Goal: Information Seeking & Learning: Learn about a topic

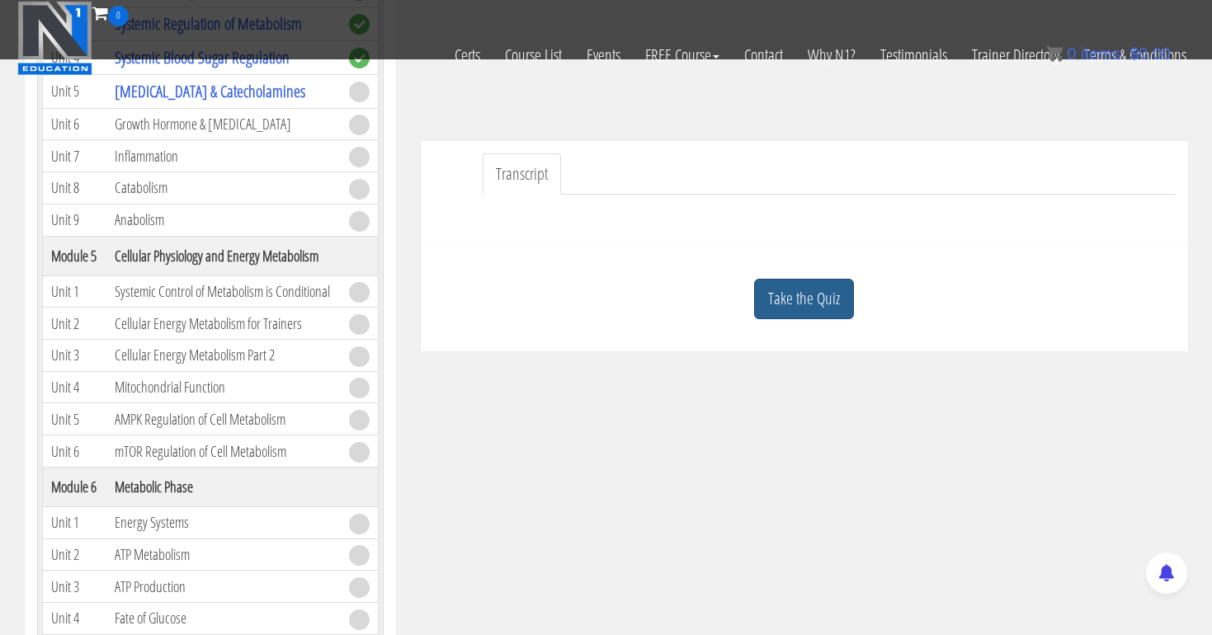
scroll to position [347, 0]
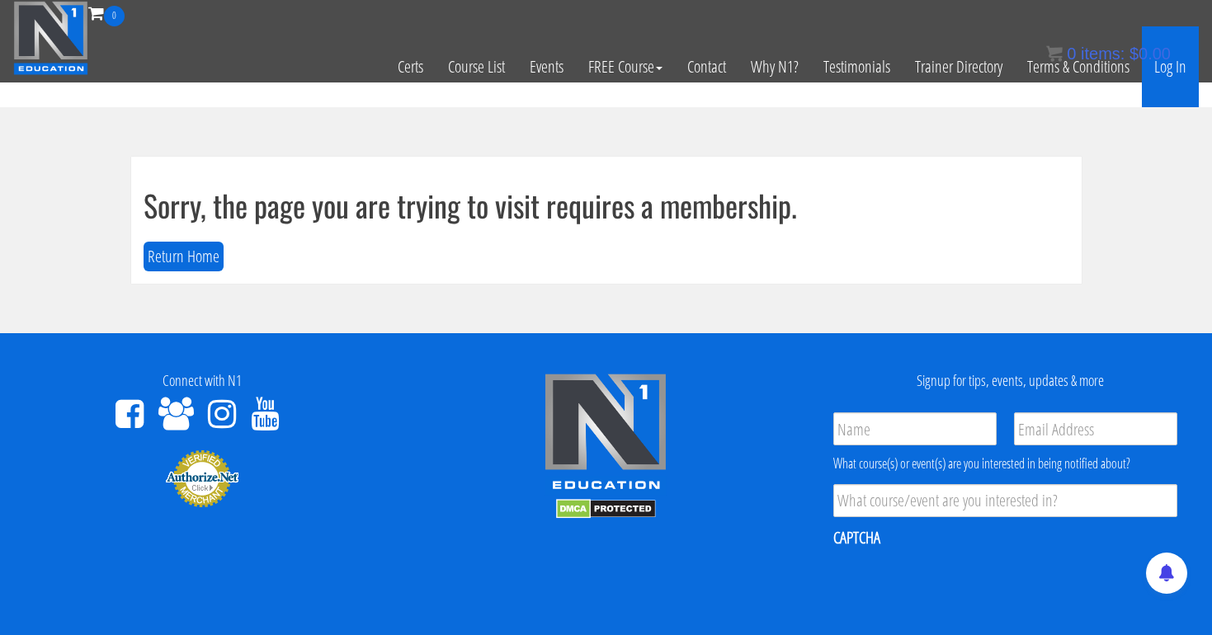
click at [1172, 68] on link "Log In" at bounding box center [1170, 66] width 57 height 81
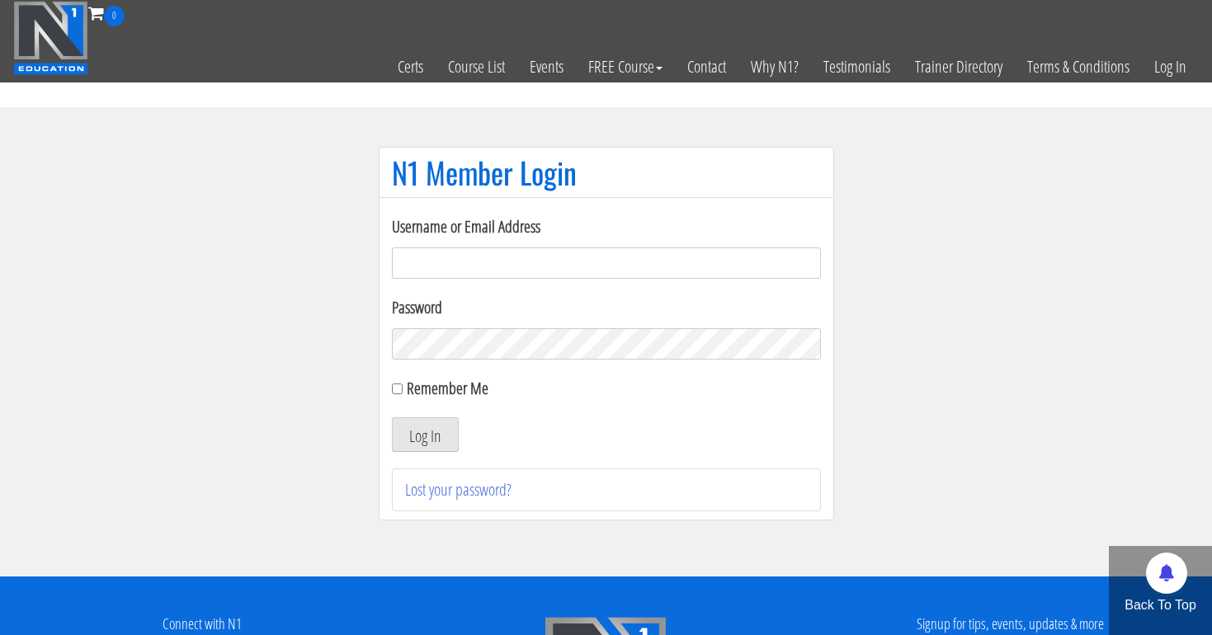
type input "[EMAIL_ADDRESS][DOMAIN_NAME]"
click at [424, 435] on button "Log In" at bounding box center [425, 435] width 67 height 35
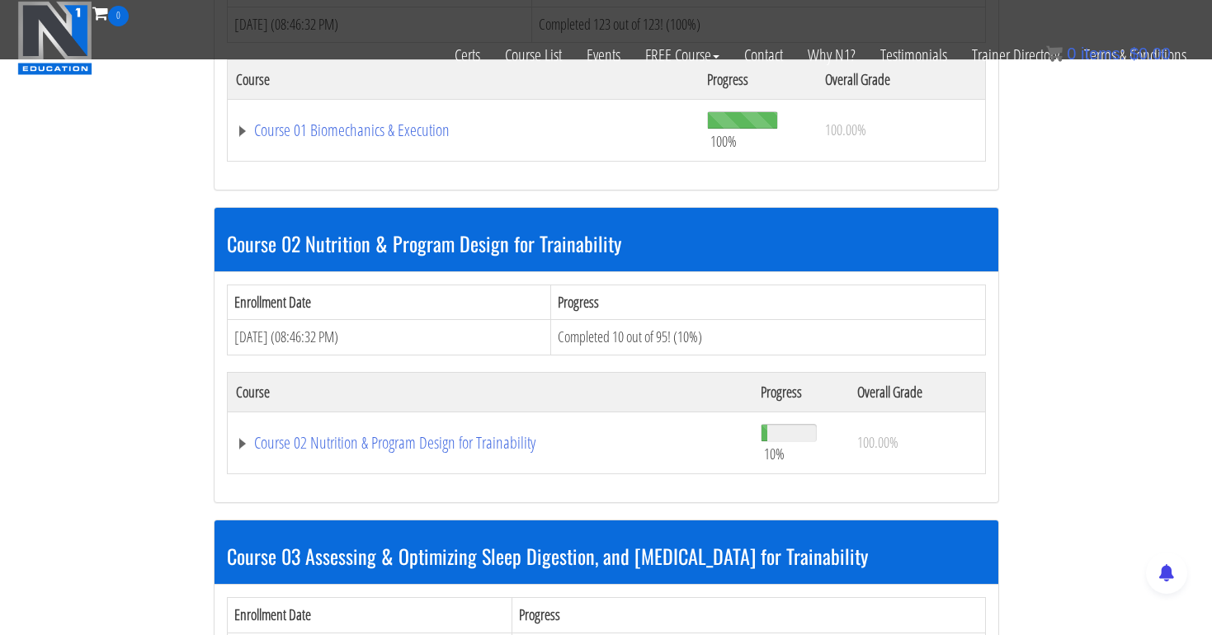
scroll to position [746, 0]
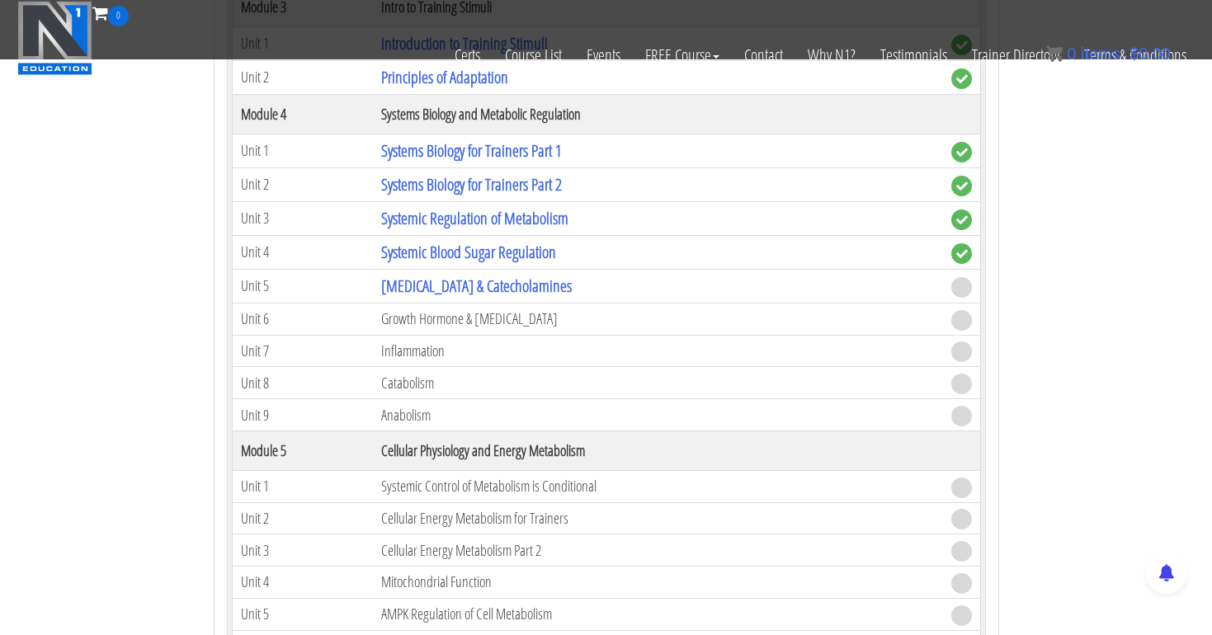
scroll to position [1385, 0]
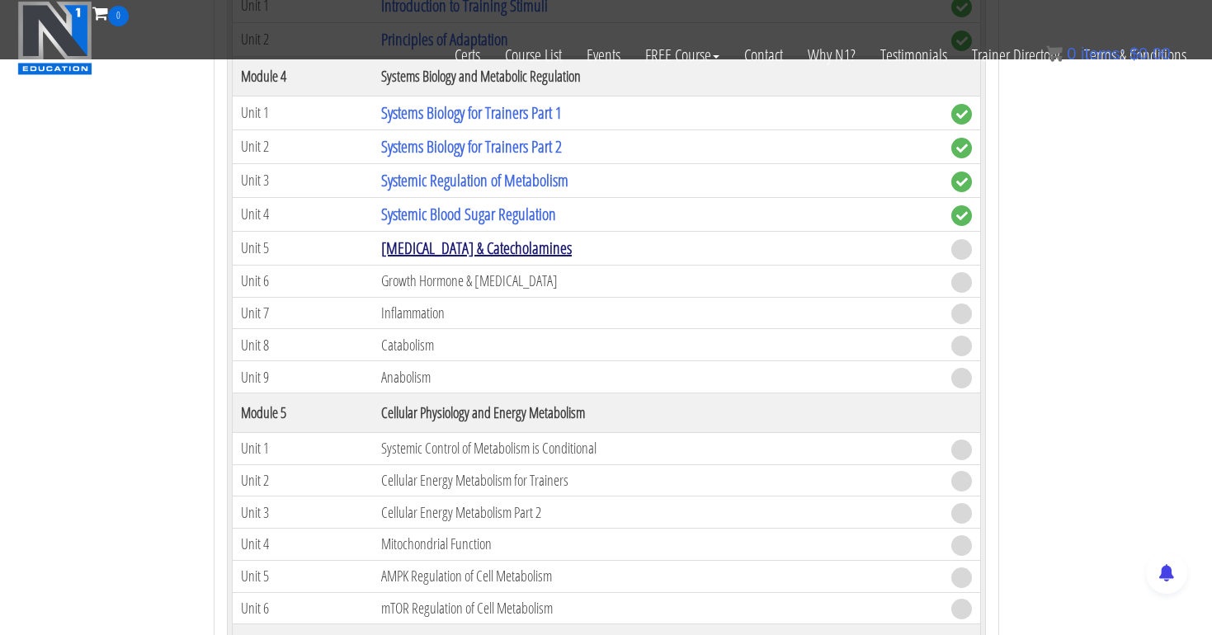
click at [484, 252] on link "[MEDICAL_DATA] & Catecholamines" at bounding box center [476, 248] width 191 height 22
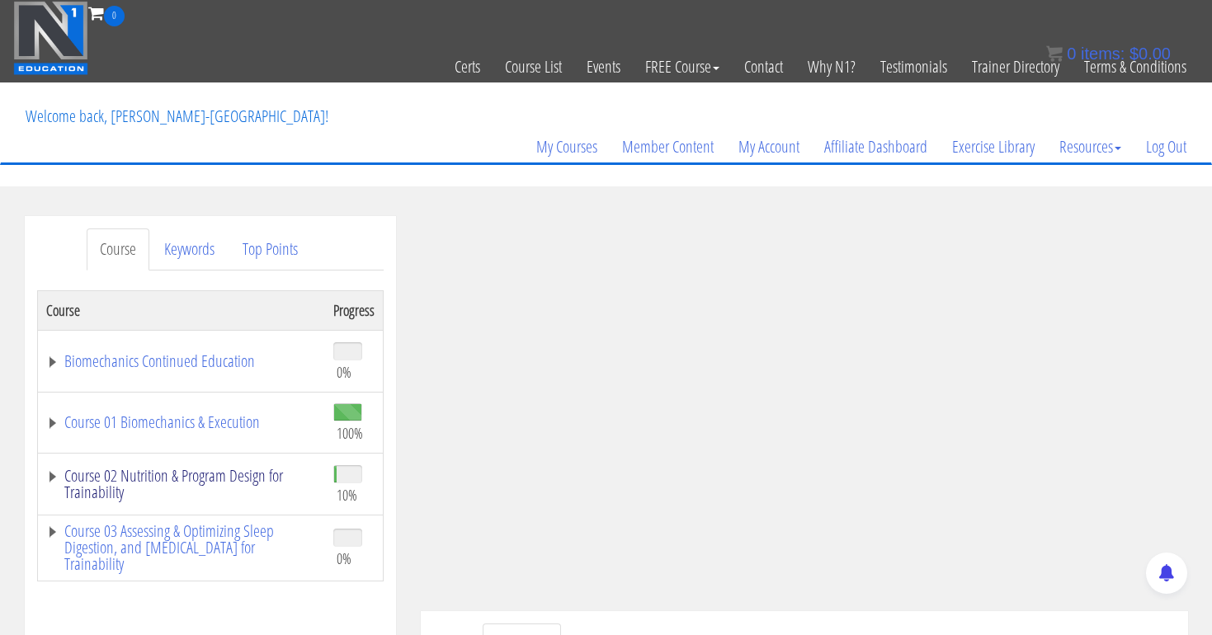
click at [143, 479] on link "Course 02 Nutrition & Program Design for Trainability" at bounding box center [181, 484] width 271 height 33
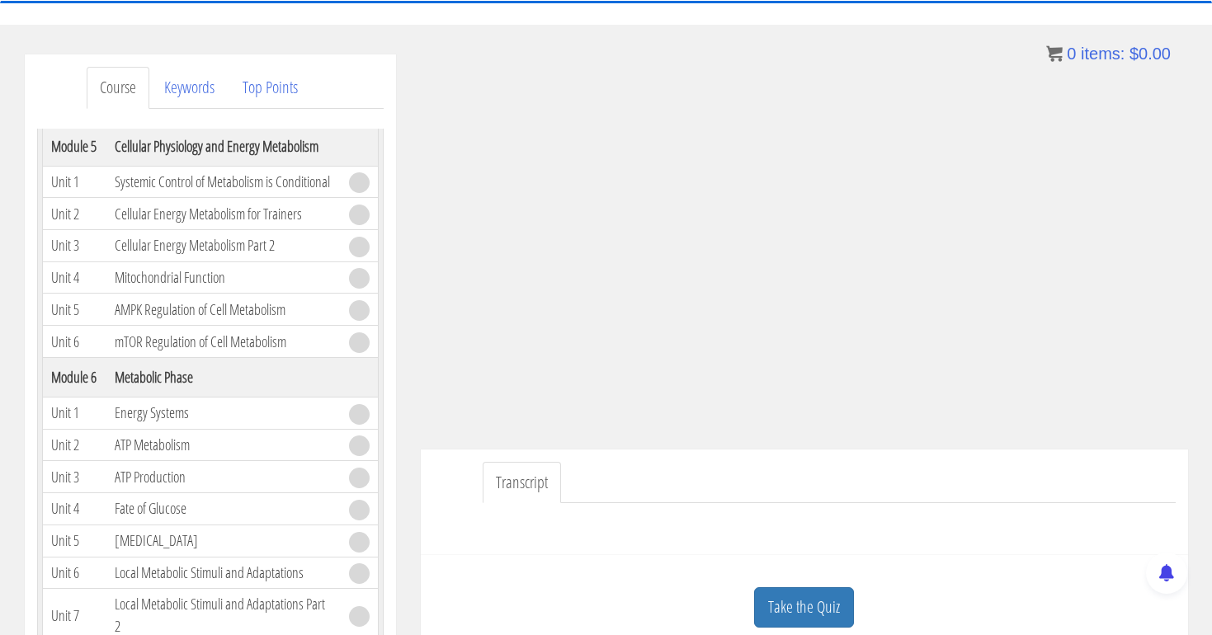
scroll to position [206, 0]
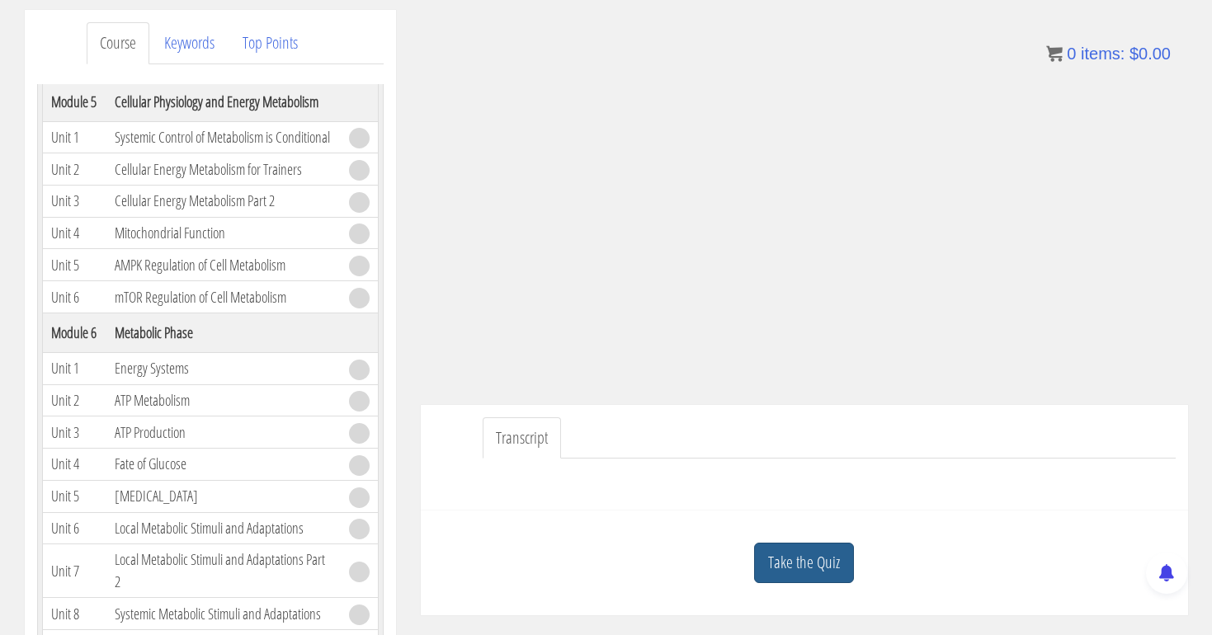
click at [784, 556] on link "Take the Quiz" at bounding box center [804, 563] width 100 height 40
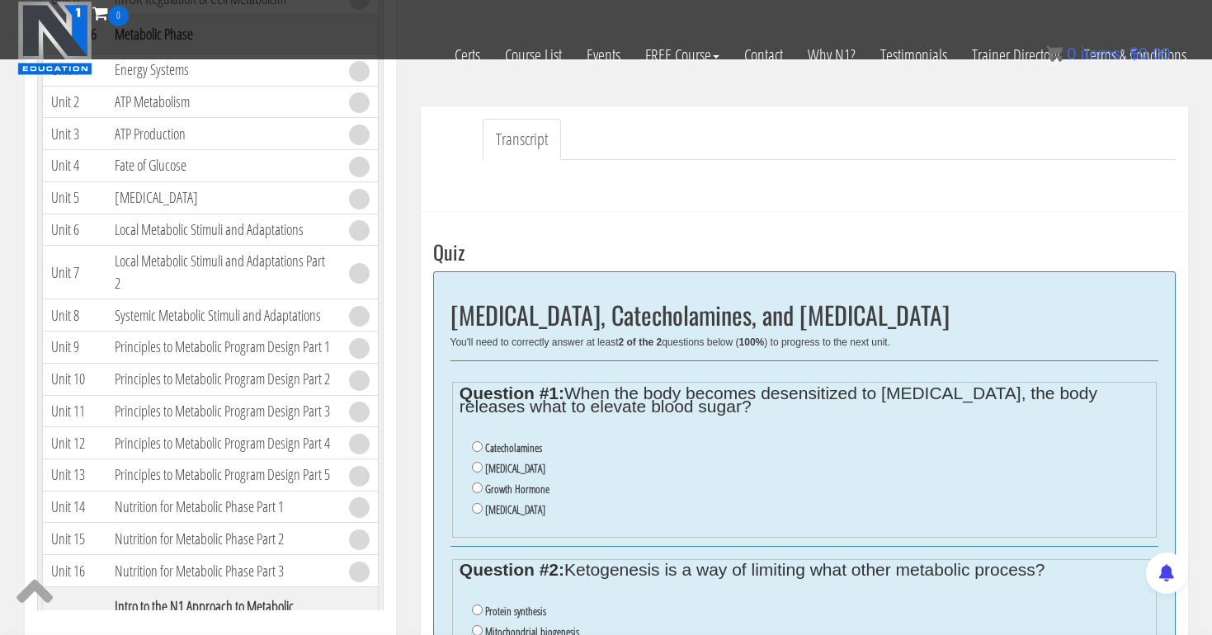
scroll to position [403, 0]
click at [474, 440] on input "Catecholamines" at bounding box center [477, 445] width 11 height 11
radio input "true"
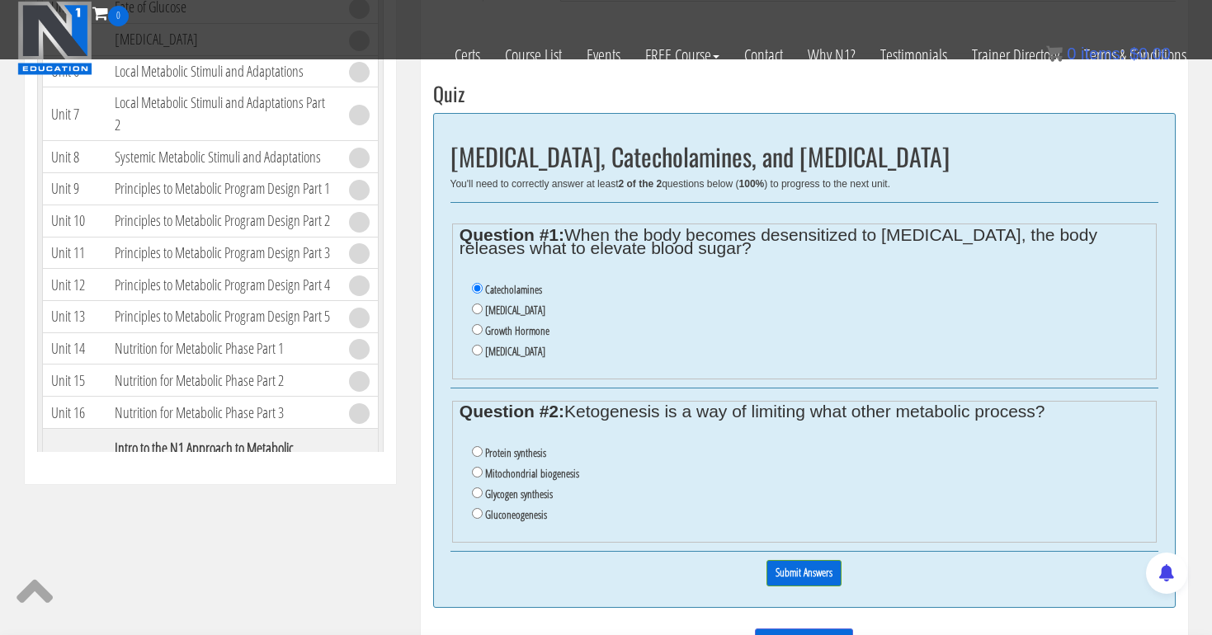
scroll to position [562, 0]
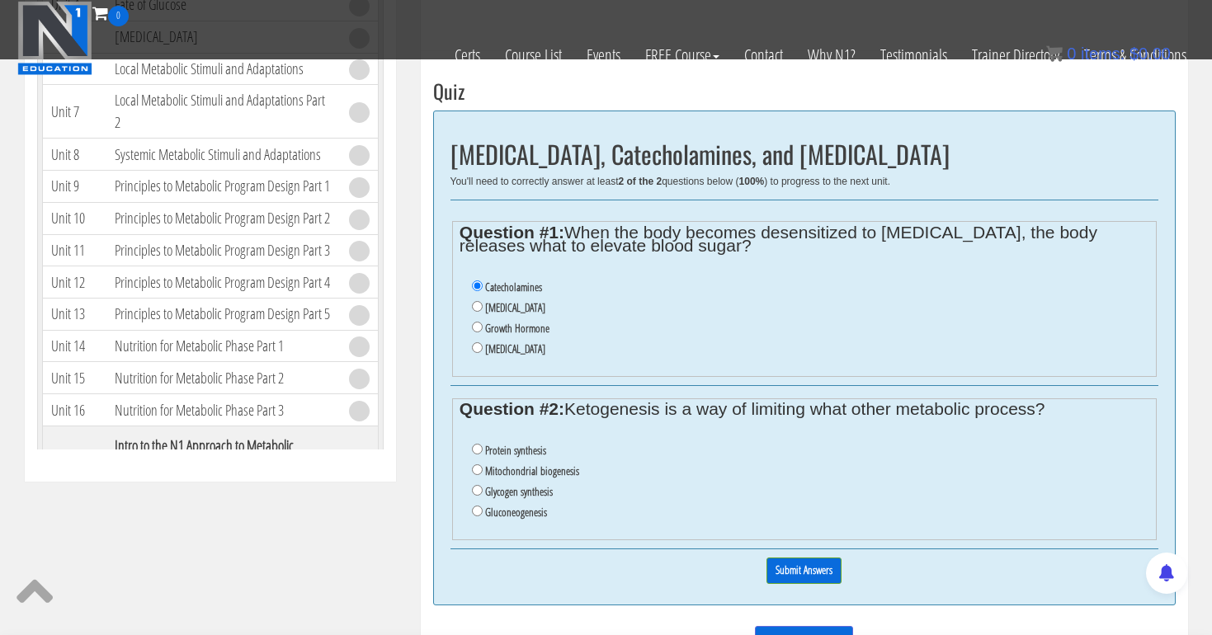
click at [476, 485] on input "Glycogen synthesis" at bounding box center [477, 490] width 11 height 11
radio input "true"
click at [800, 558] on input "Submit Answers" at bounding box center [804, 571] width 75 height 26
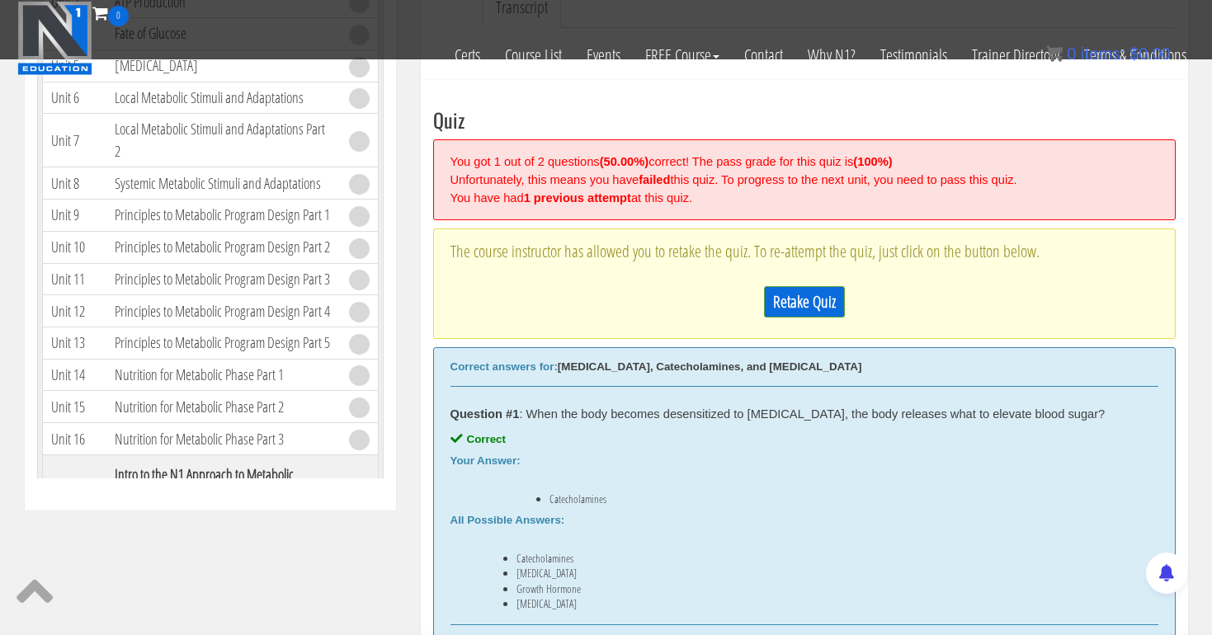
scroll to position [498, 0]
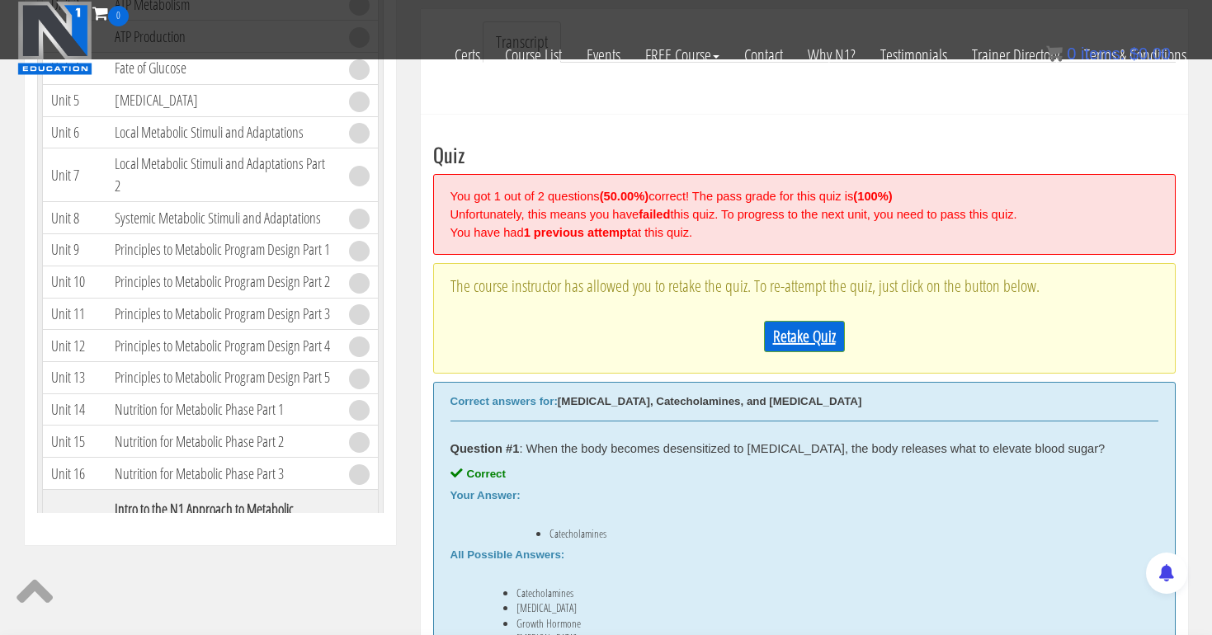
click at [805, 334] on link "Retake Quiz" at bounding box center [804, 336] width 81 height 31
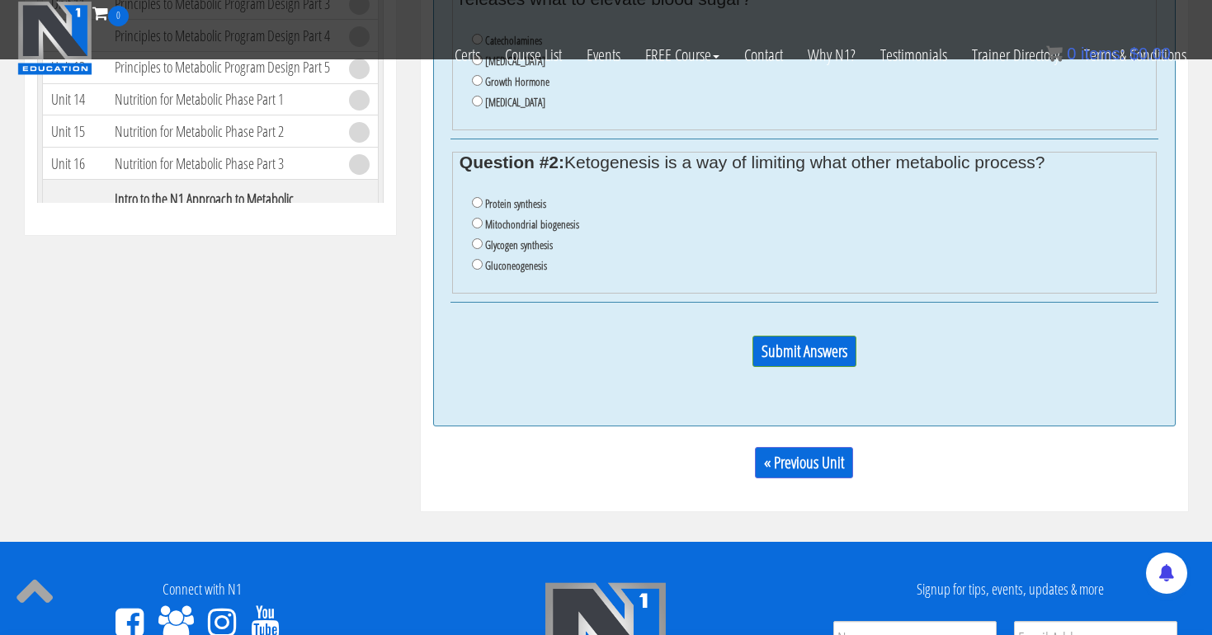
scroll to position [748, 0]
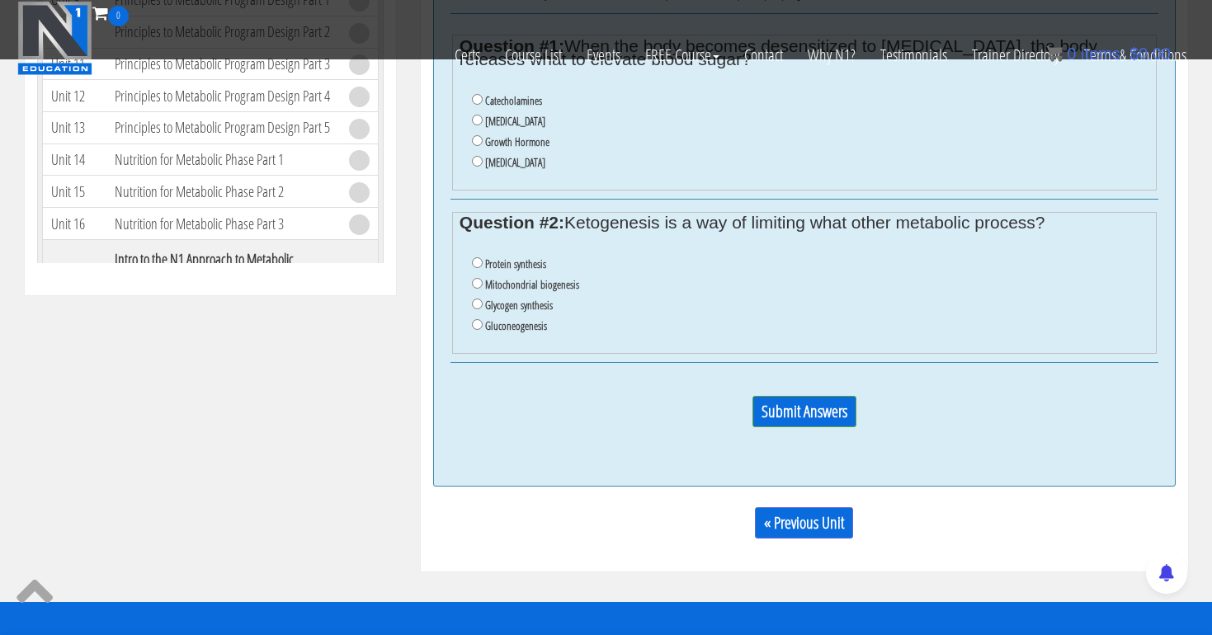
click at [477, 319] on input "Gluconeogenesis" at bounding box center [477, 324] width 11 height 11
radio input "true"
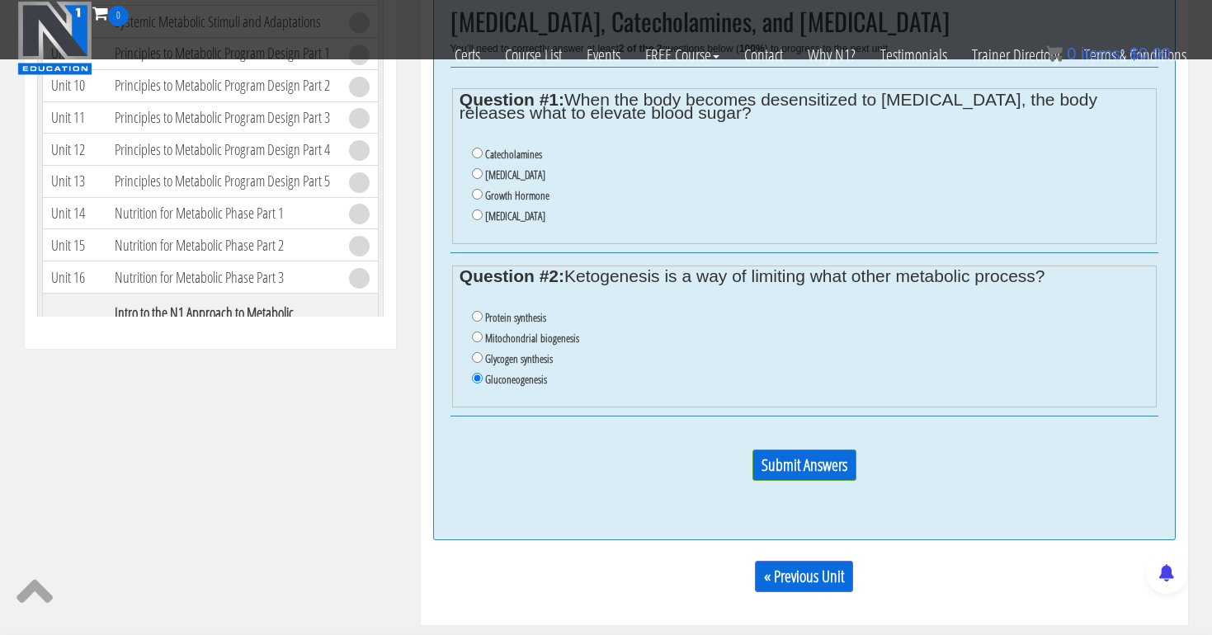
scroll to position [694, 0]
click at [518, 149] on label "Catecholamines" at bounding box center [513, 155] width 57 height 13
click at [483, 149] on input "Catecholamines" at bounding box center [477, 154] width 11 height 11
radio input "true"
click at [855, 451] on input "Submit Answers" at bounding box center [805, 466] width 104 height 31
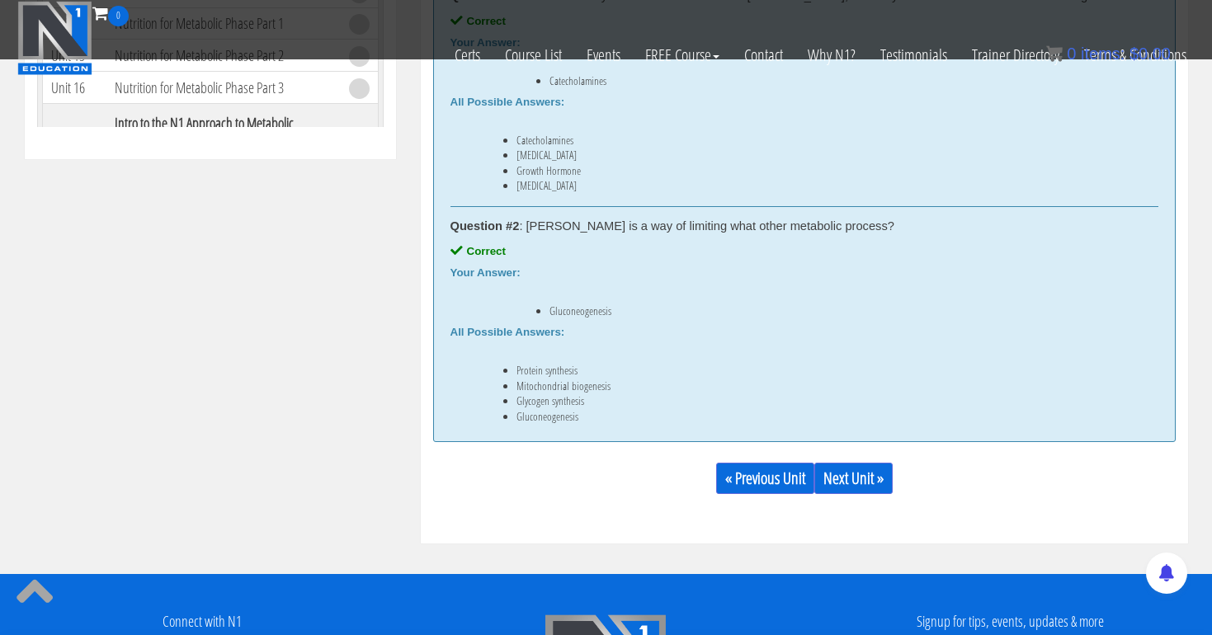
scroll to position [904, 0]
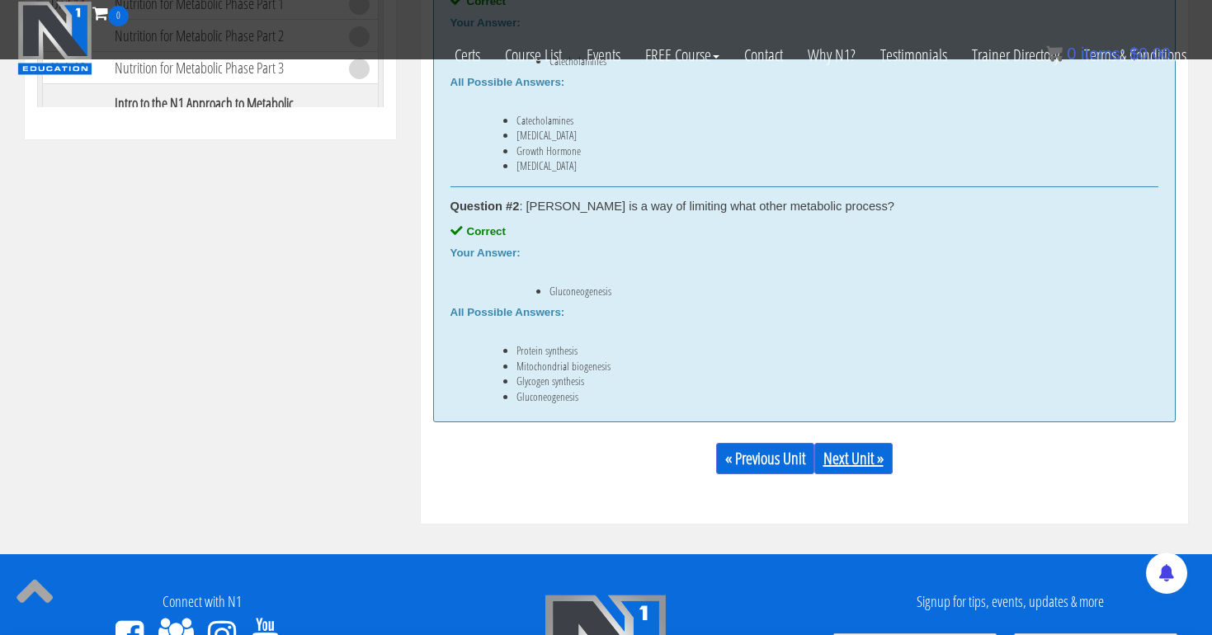
click at [863, 451] on link "Next Unit »" at bounding box center [853, 458] width 78 height 31
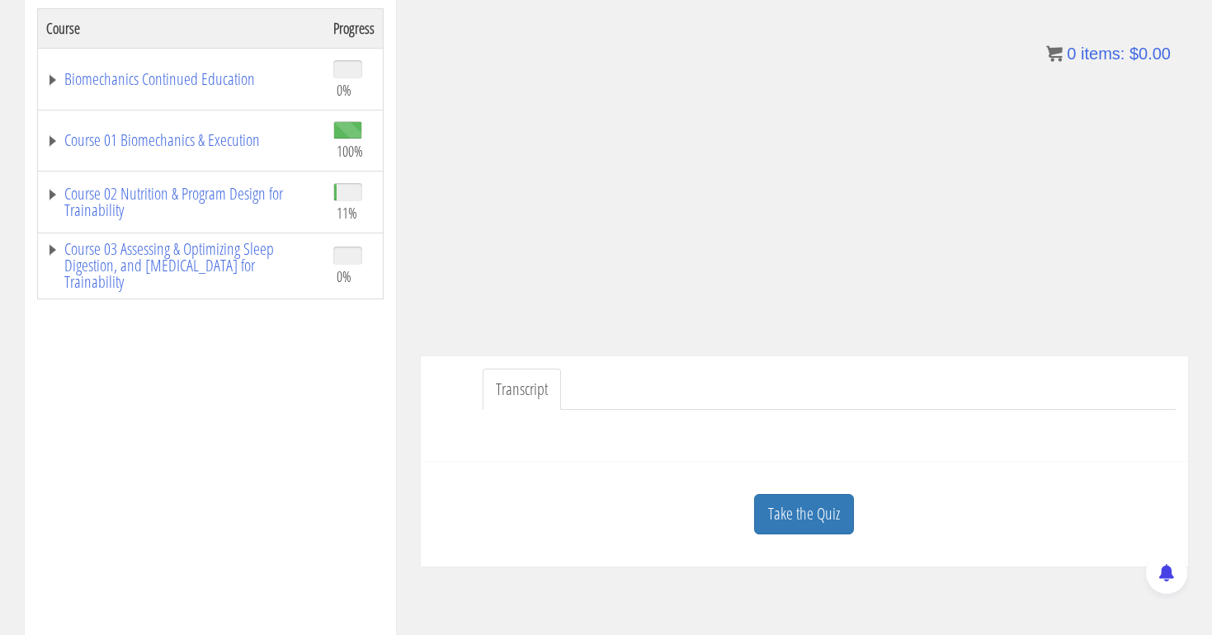
scroll to position [287, 0]
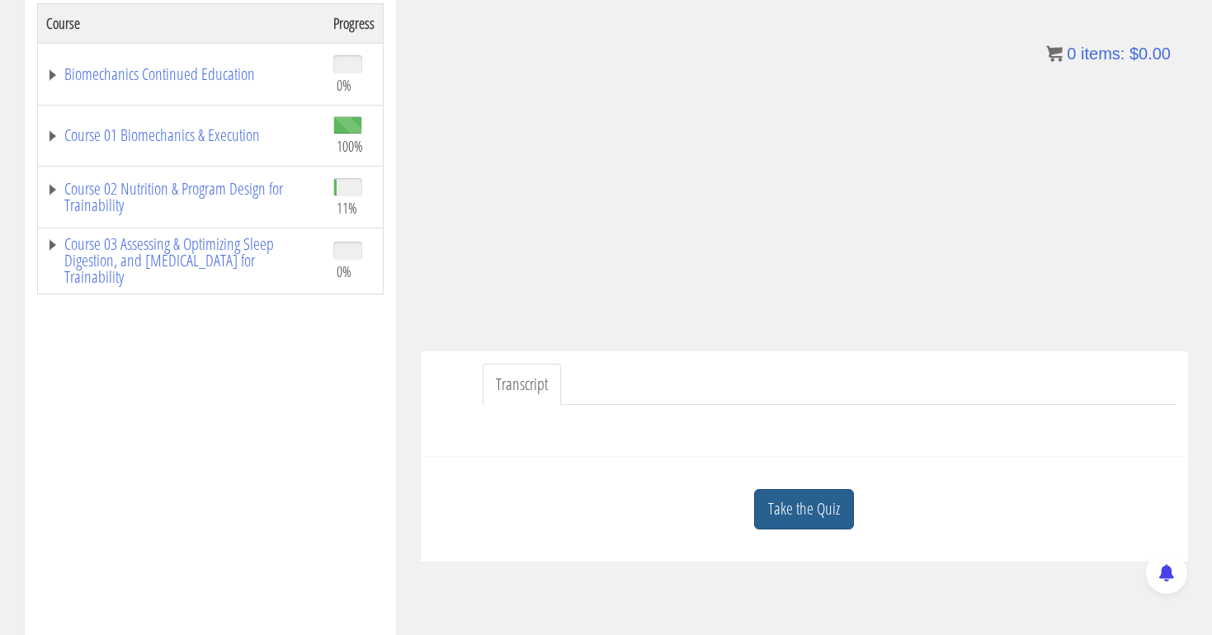
click at [806, 512] on link "Take the Quiz" at bounding box center [804, 509] width 100 height 40
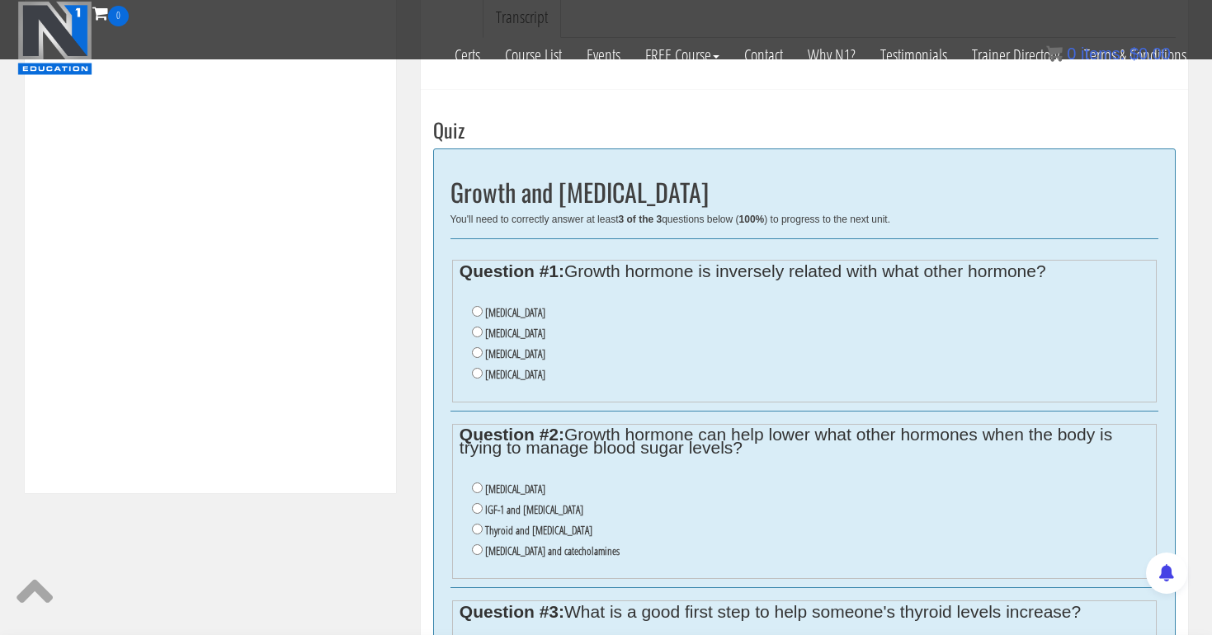
scroll to position [549, 0]
click at [475, 328] on input "Insulin" at bounding box center [477, 333] width 11 height 11
radio input "true"
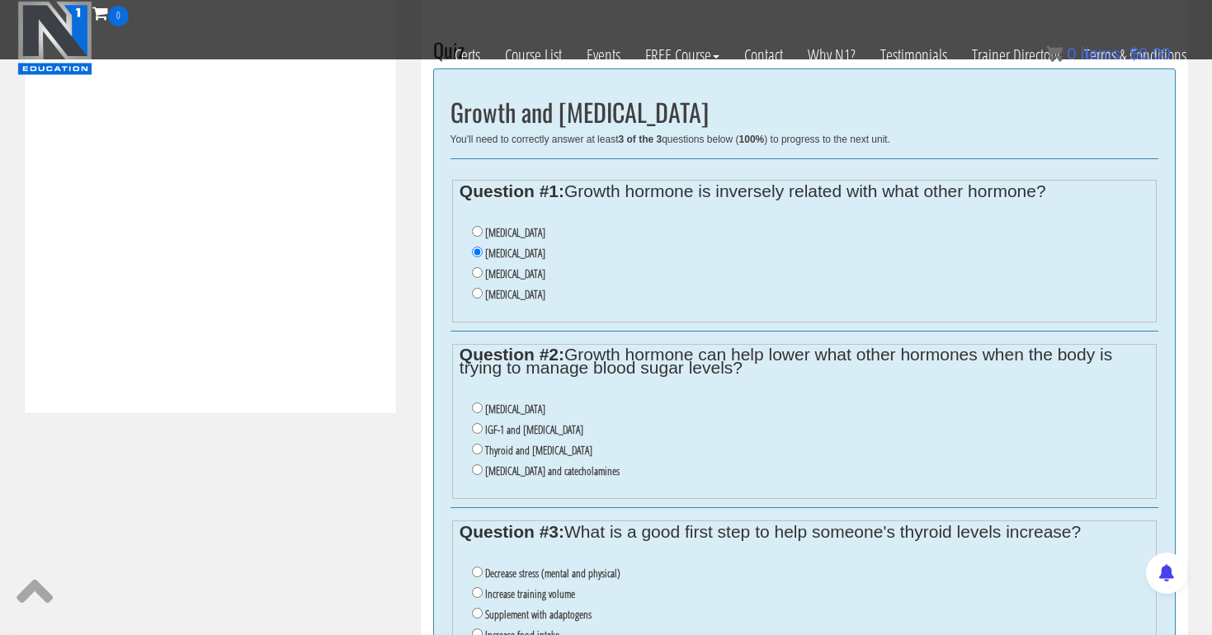
scroll to position [649, 0]
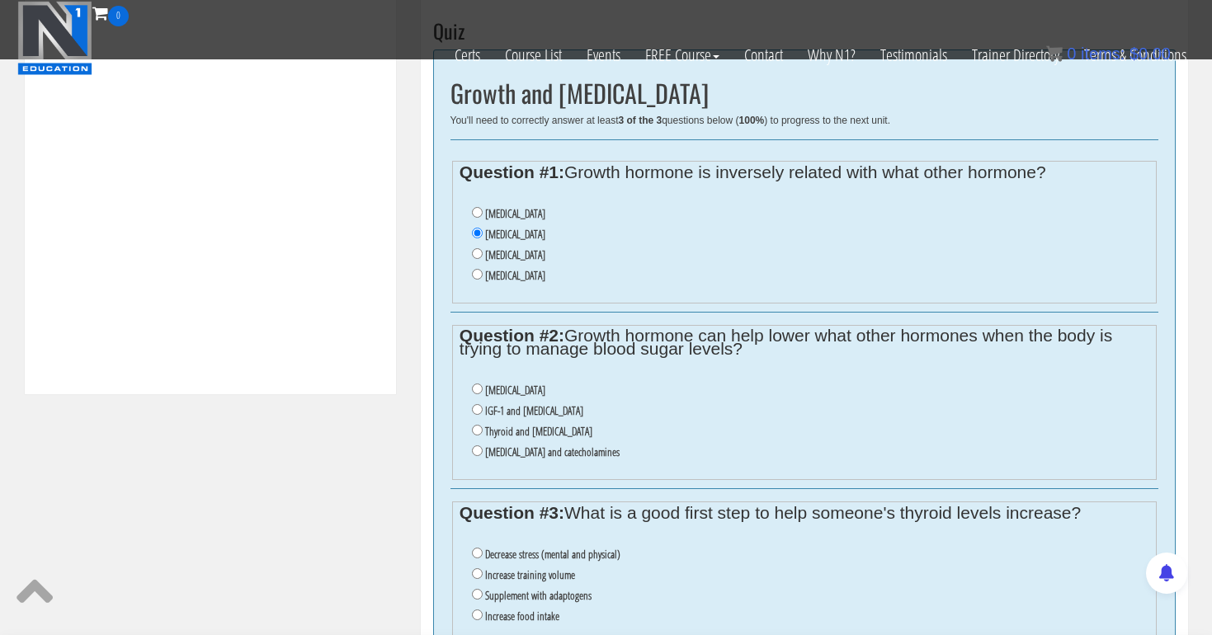
click at [475, 446] on input "Cortisol and catecholamines" at bounding box center [477, 451] width 11 height 11
radio input "true"
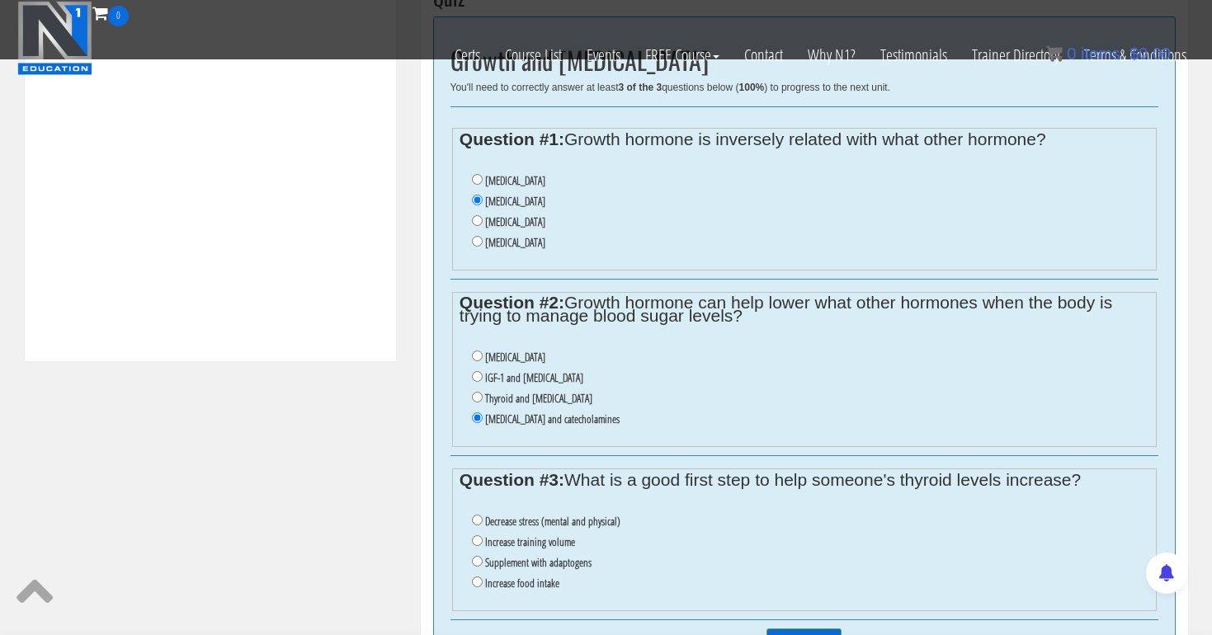
scroll to position [687, 0]
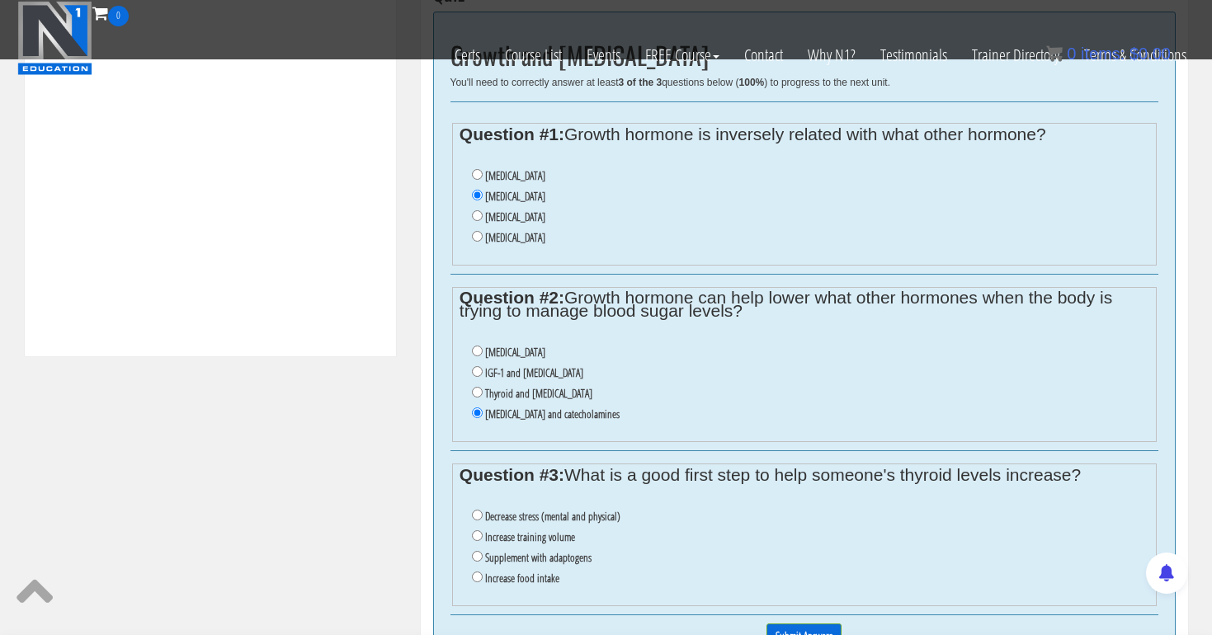
click at [476, 510] on input "Decrease stress (mental and physical)" at bounding box center [477, 515] width 11 height 11
radio input "true"
click at [799, 624] on input "Submit Answers" at bounding box center [804, 637] width 75 height 26
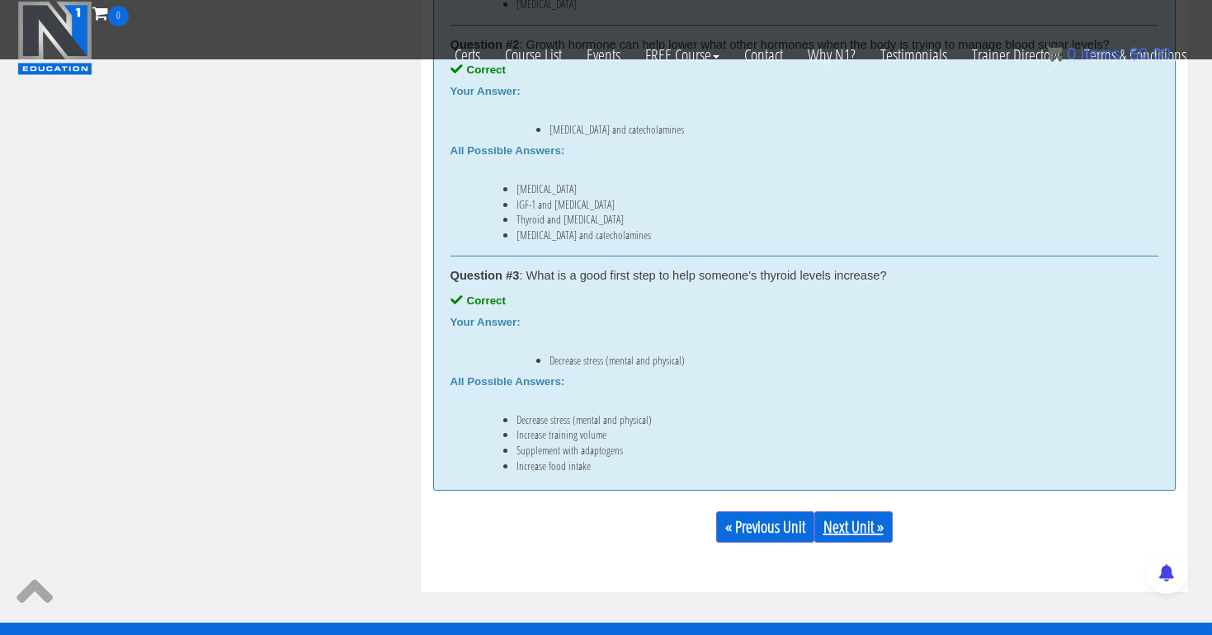
scroll to position [1114, 0]
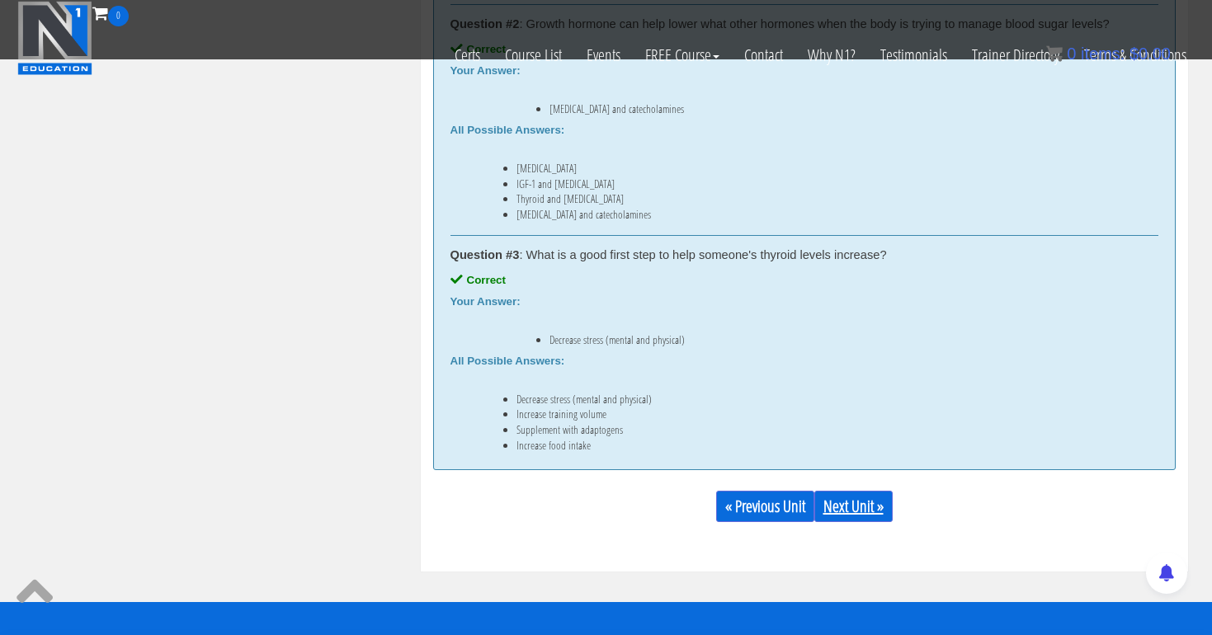
click at [865, 502] on link "Next Unit »" at bounding box center [853, 506] width 78 height 31
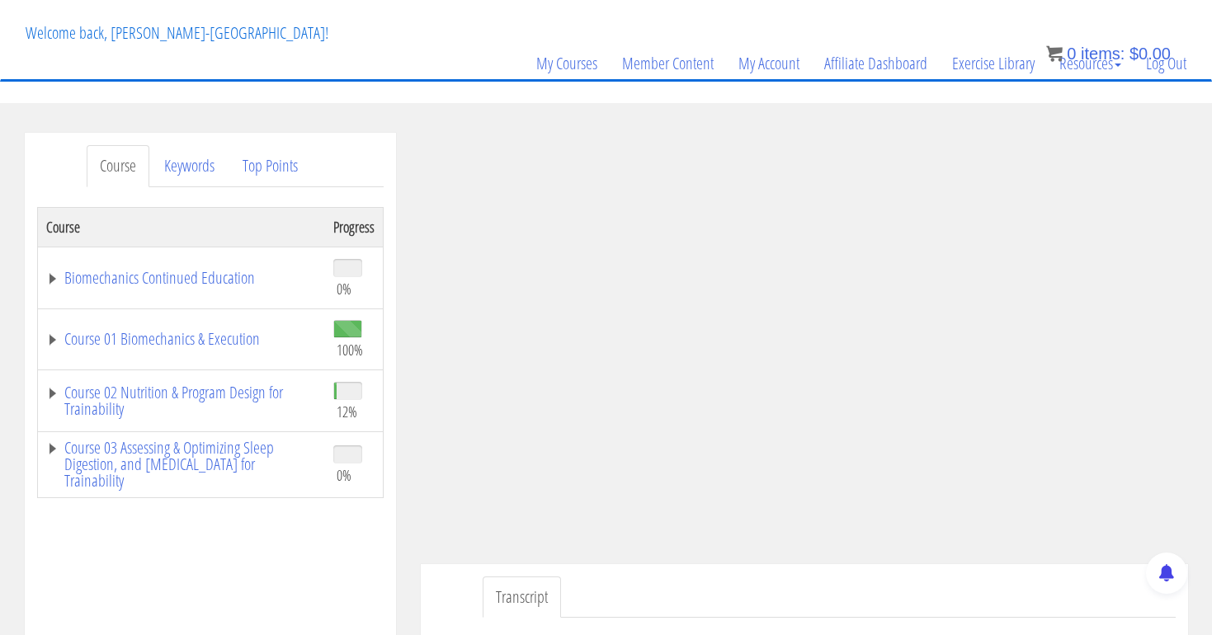
scroll to position [100, 0]
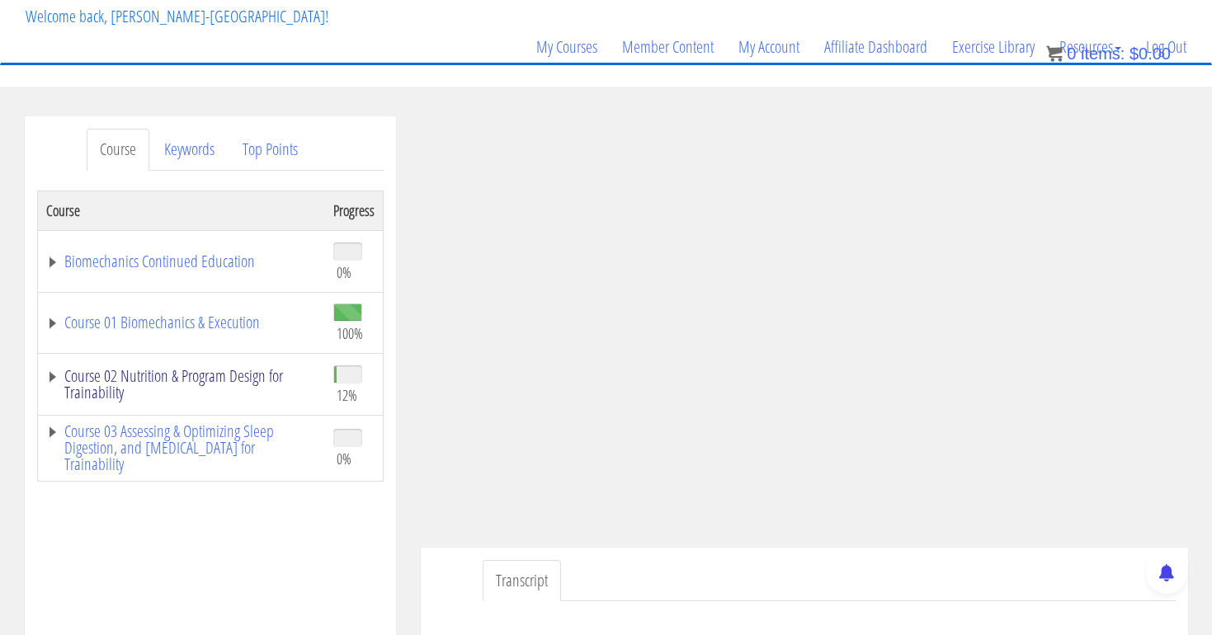
click at [250, 369] on link "Course 02 Nutrition & Program Design for Trainability" at bounding box center [181, 384] width 271 height 33
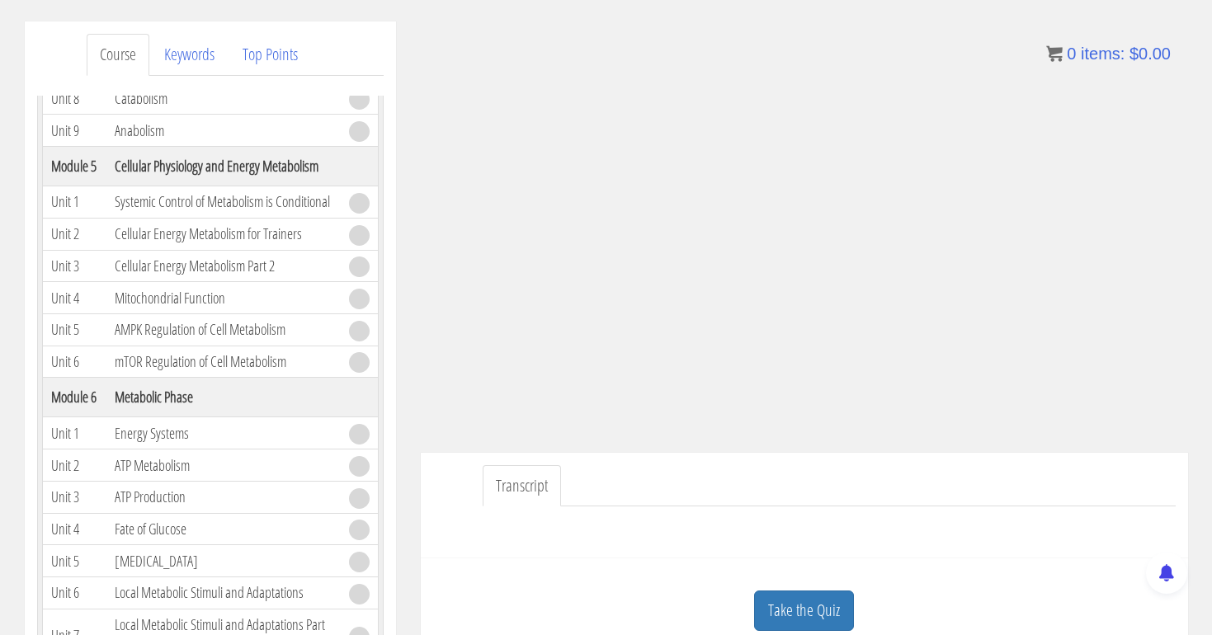
scroll to position [216, 0]
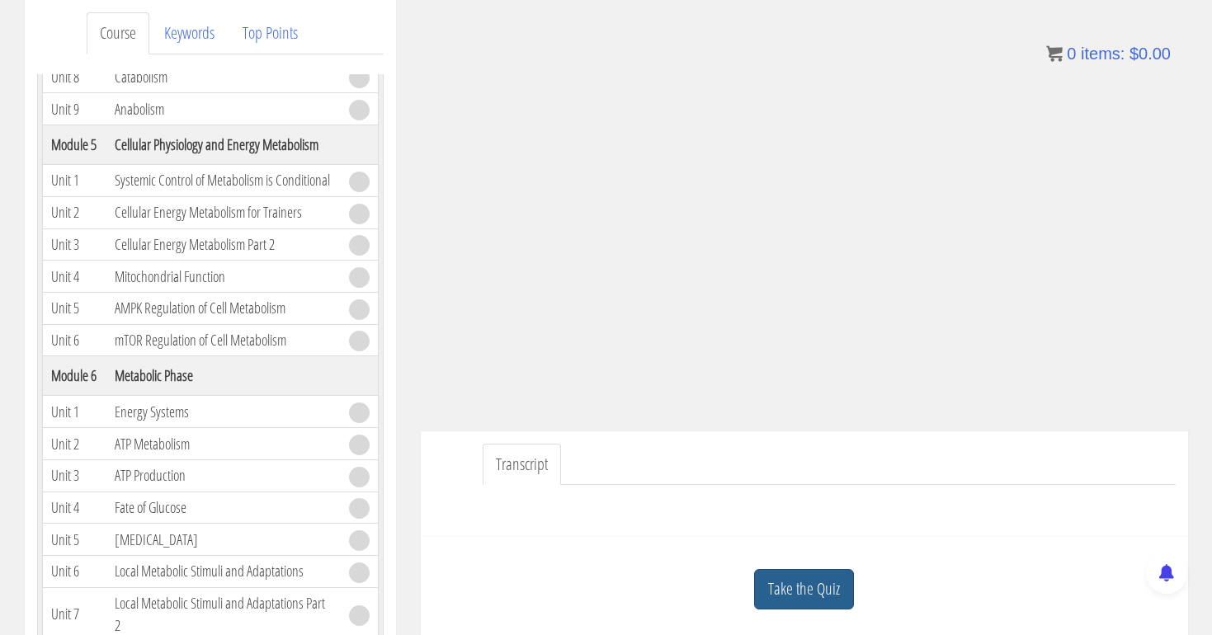
click at [780, 587] on link "Take the Quiz" at bounding box center [804, 589] width 100 height 40
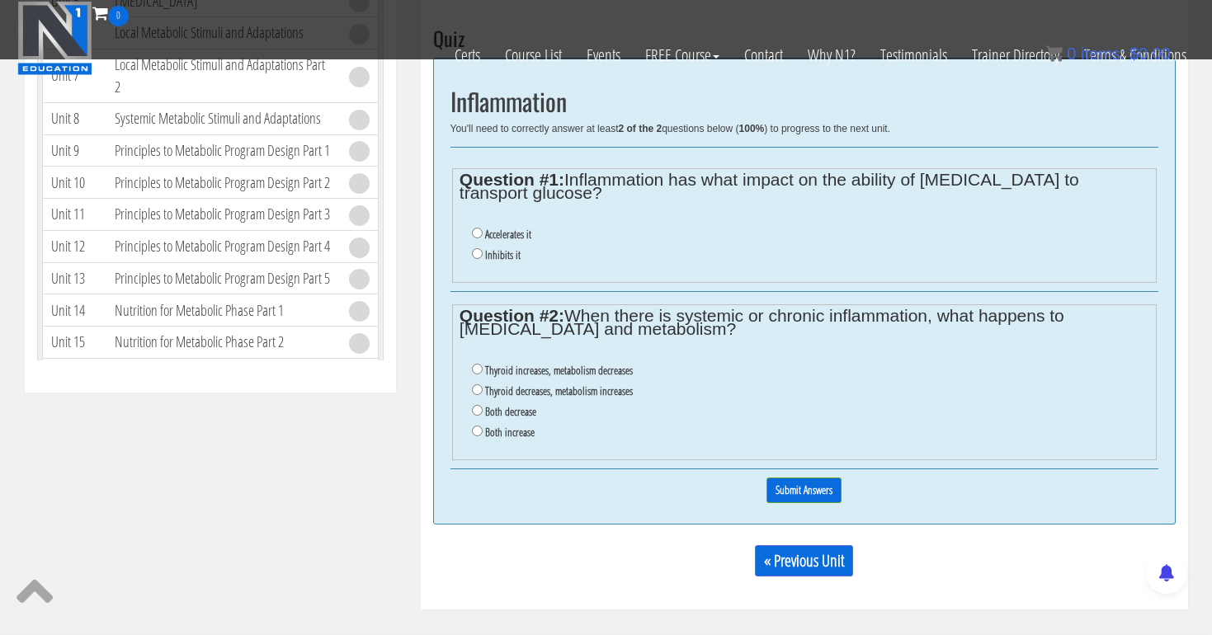
scroll to position [653, 0]
click at [474, 247] on input "Inhibits it" at bounding box center [477, 252] width 11 height 11
radio input "true"
click at [473, 362] on input "Thyroid increases, metabolism decreases" at bounding box center [477, 367] width 11 height 11
radio input "true"
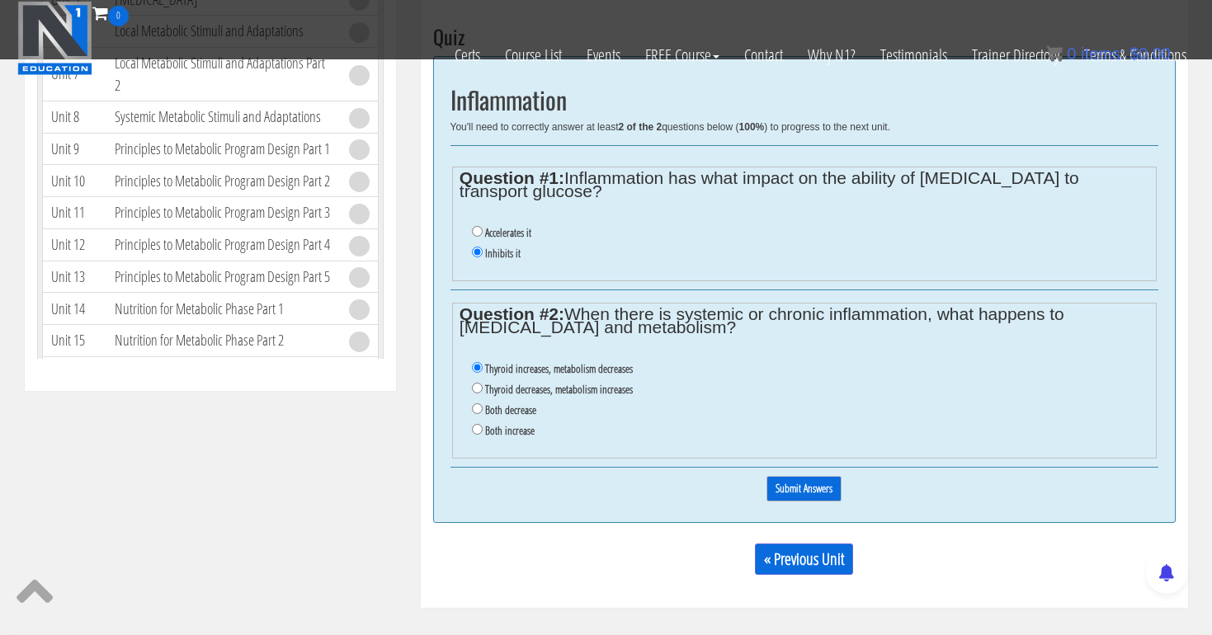
click at [802, 476] on input "Submit Answers" at bounding box center [804, 489] width 75 height 26
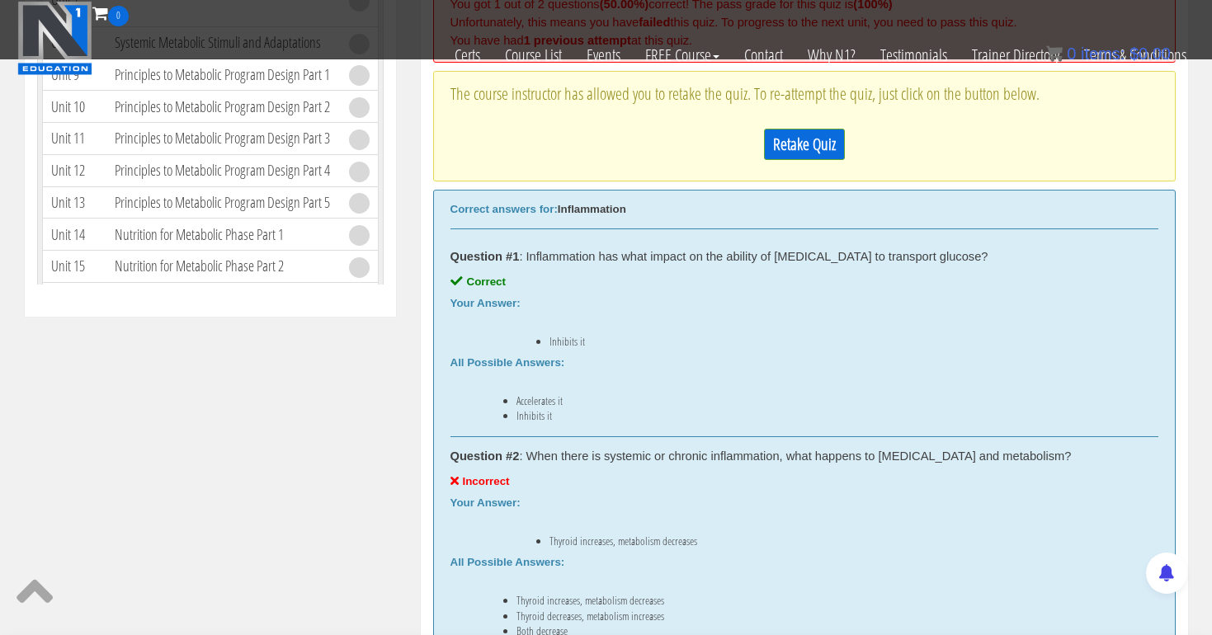
scroll to position [719, 0]
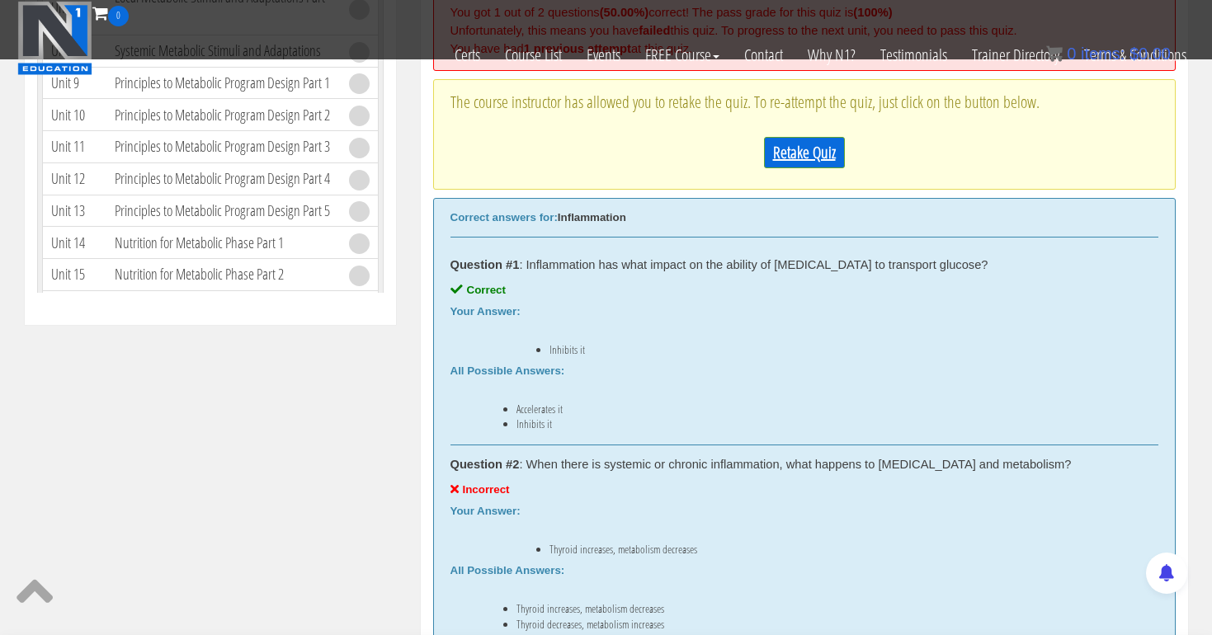
click at [795, 143] on link "Retake Quiz" at bounding box center [804, 152] width 81 height 31
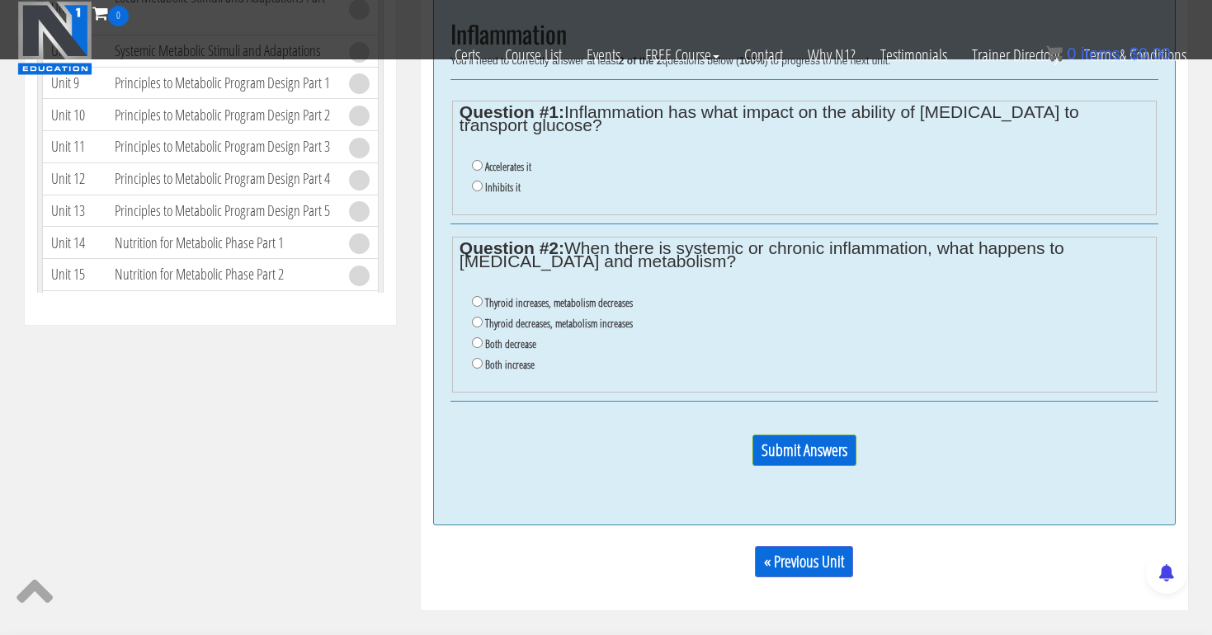
click at [474, 181] on input "Inhibits it" at bounding box center [477, 186] width 11 height 11
radio input "true"
click at [474, 337] on input "Both decrease" at bounding box center [477, 342] width 11 height 11
radio input "true"
click at [825, 435] on input "Submit Answers" at bounding box center [805, 450] width 104 height 31
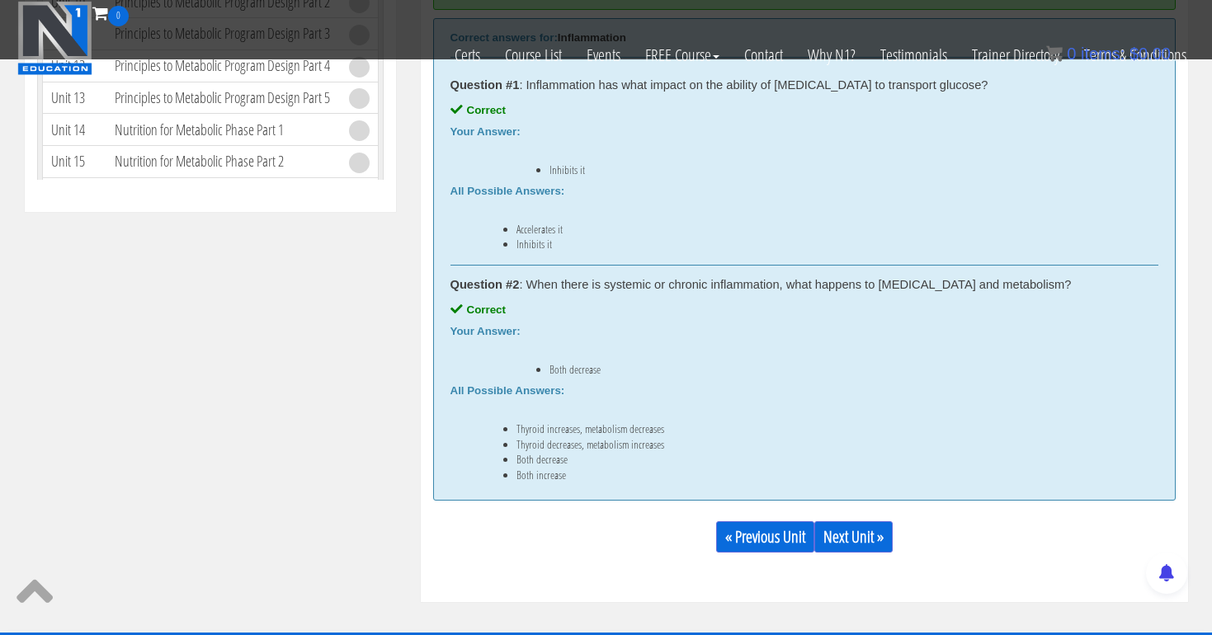
scroll to position [932, 0]
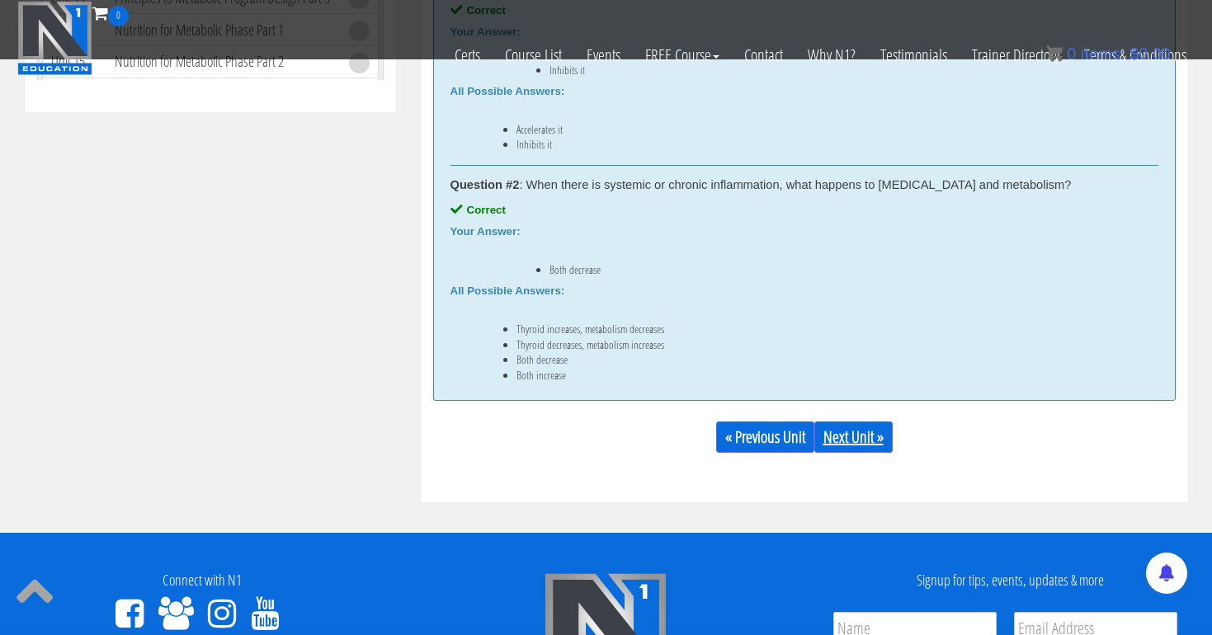
click at [867, 429] on link "Next Unit »" at bounding box center [853, 437] width 78 height 31
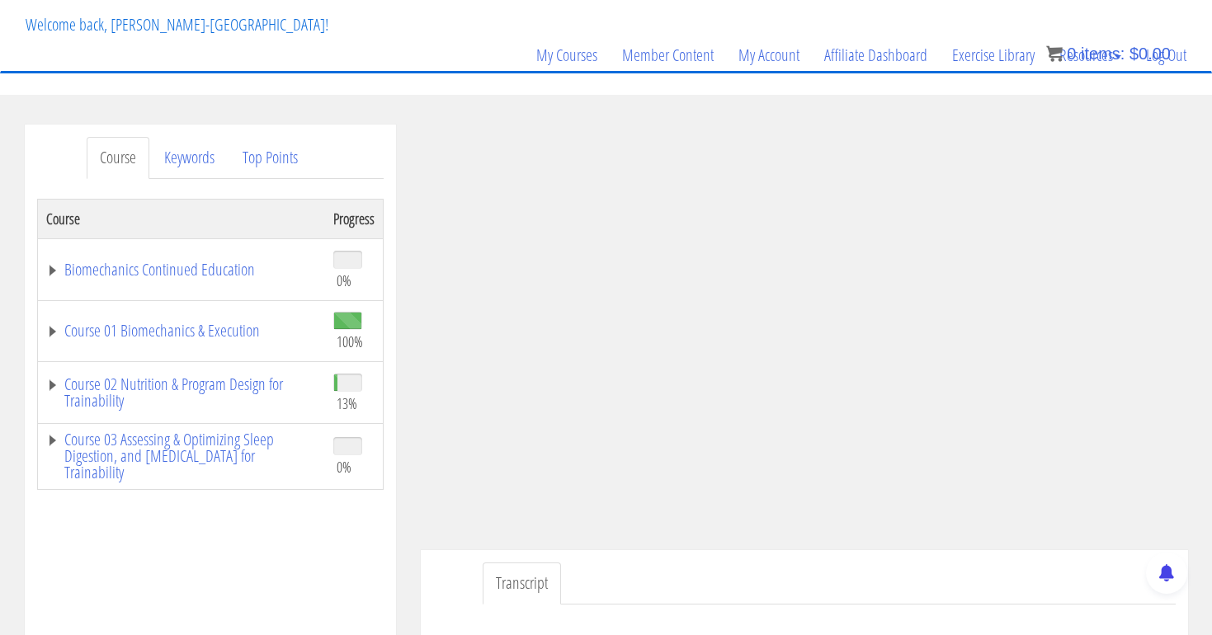
scroll to position [64, 0]
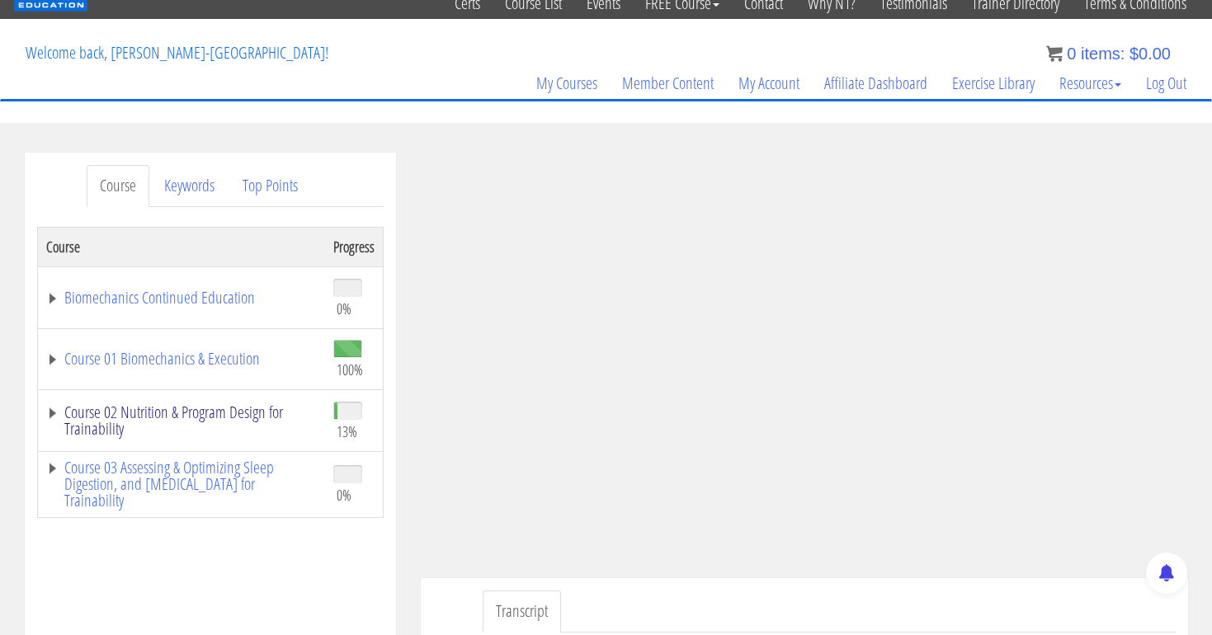
click at [232, 407] on link "Course 02 Nutrition & Program Design for Trainability" at bounding box center [181, 420] width 271 height 33
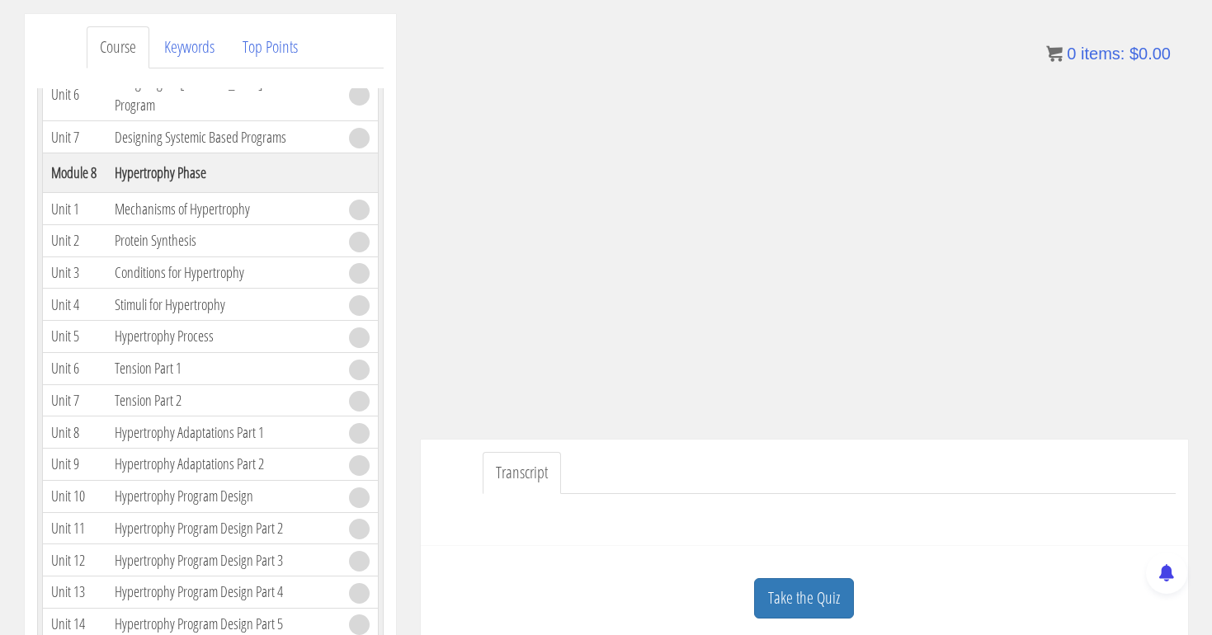
scroll to position [2031, 0]
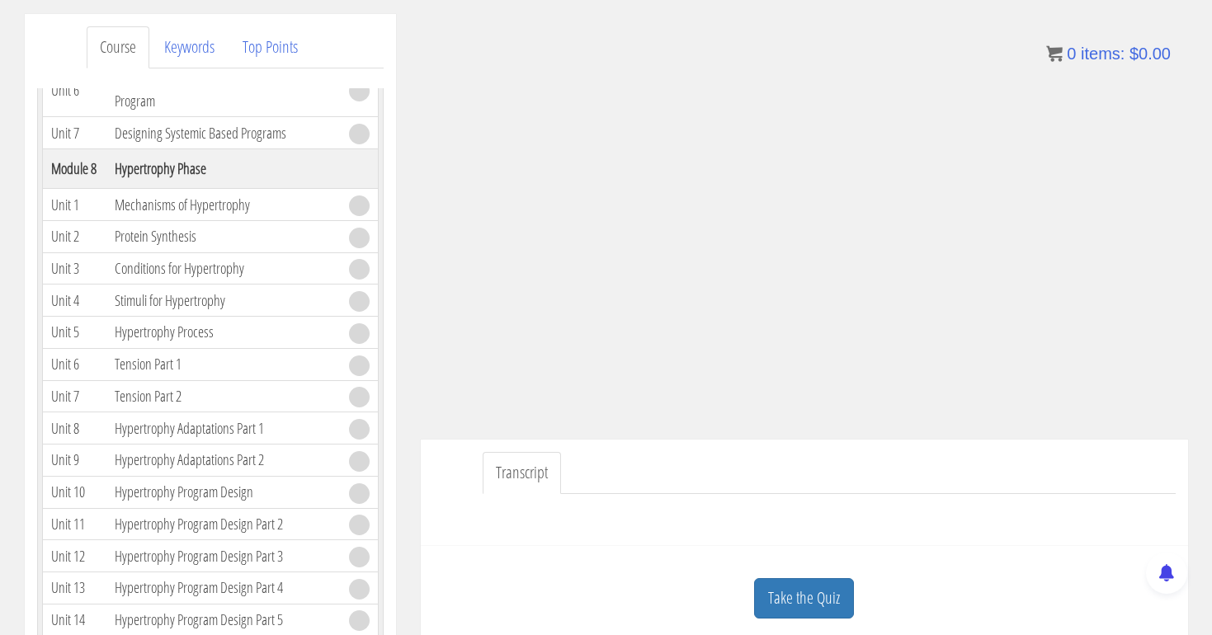
click at [198, 221] on td "Mechanisms of Hypertrophy" at bounding box center [223, 205] width 234 height 32
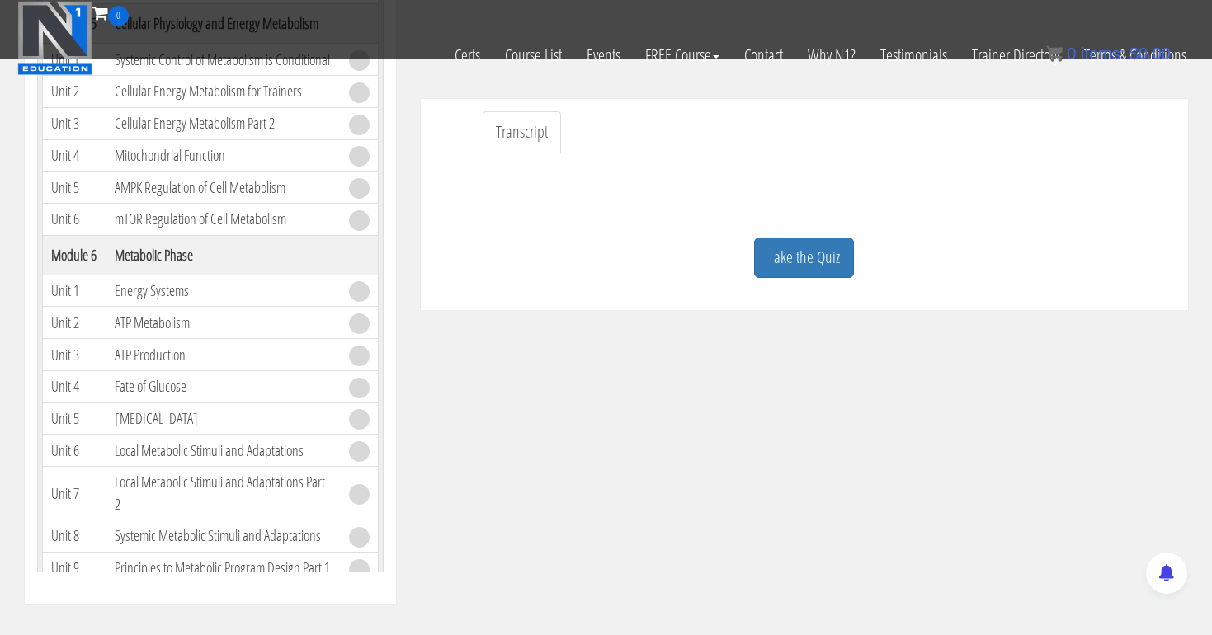
scroll to position [444, 0]
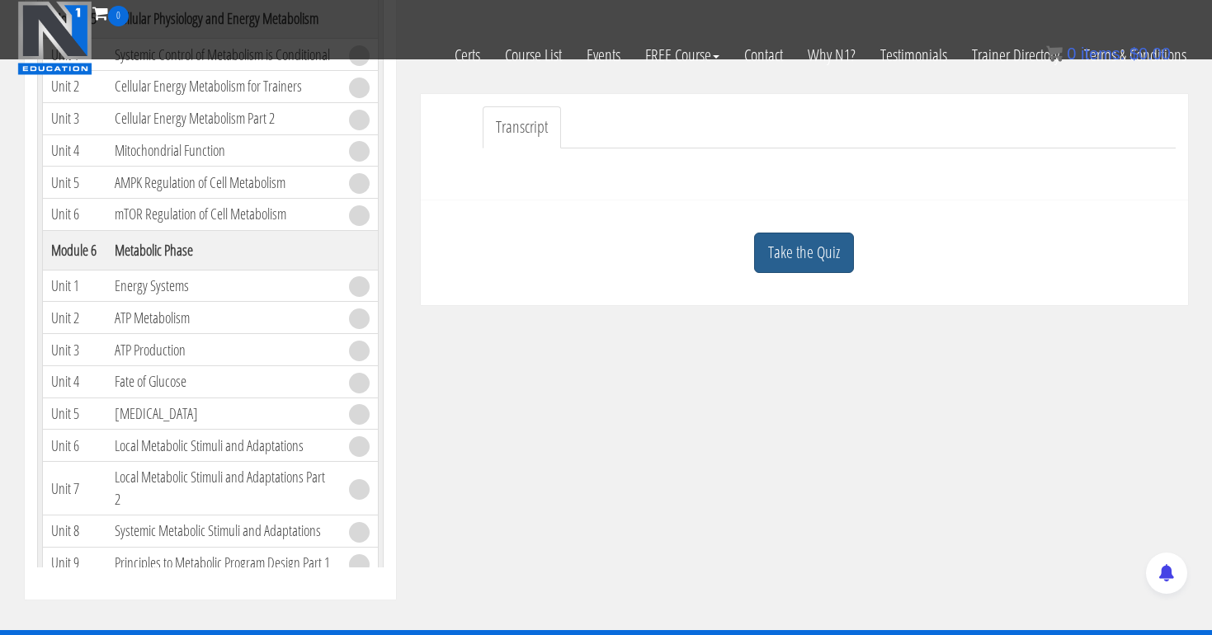
click at [797, 247] on link "Take the Quiz" at bounding box center [804, 253] width 100 height 40
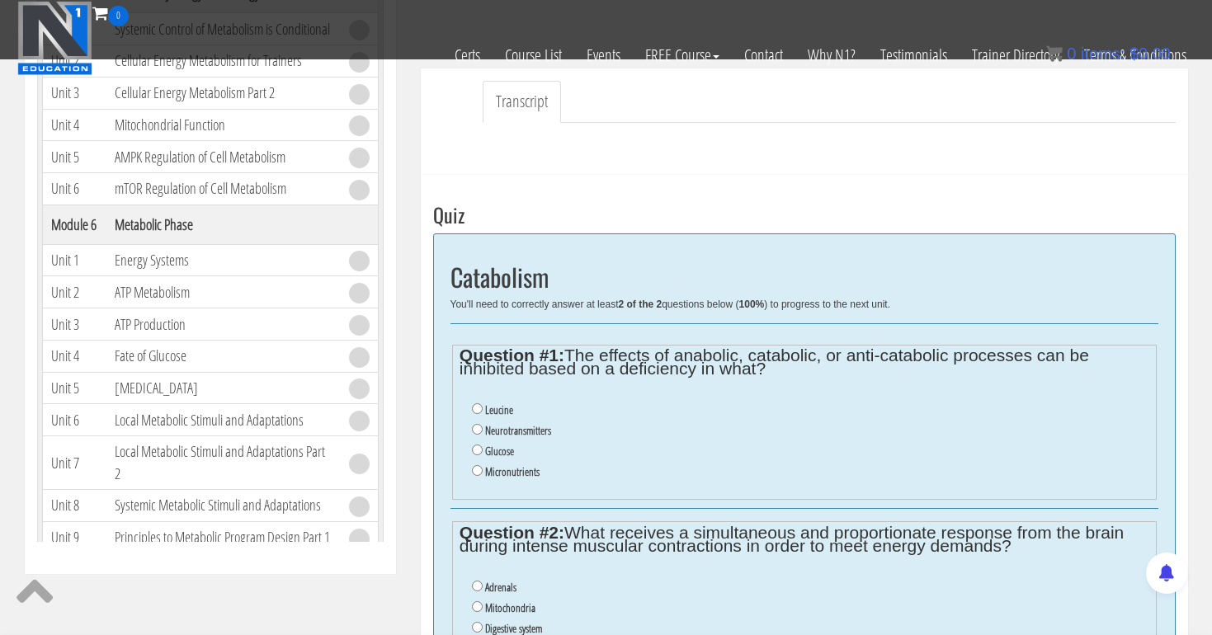
scroll to position [477, 0]
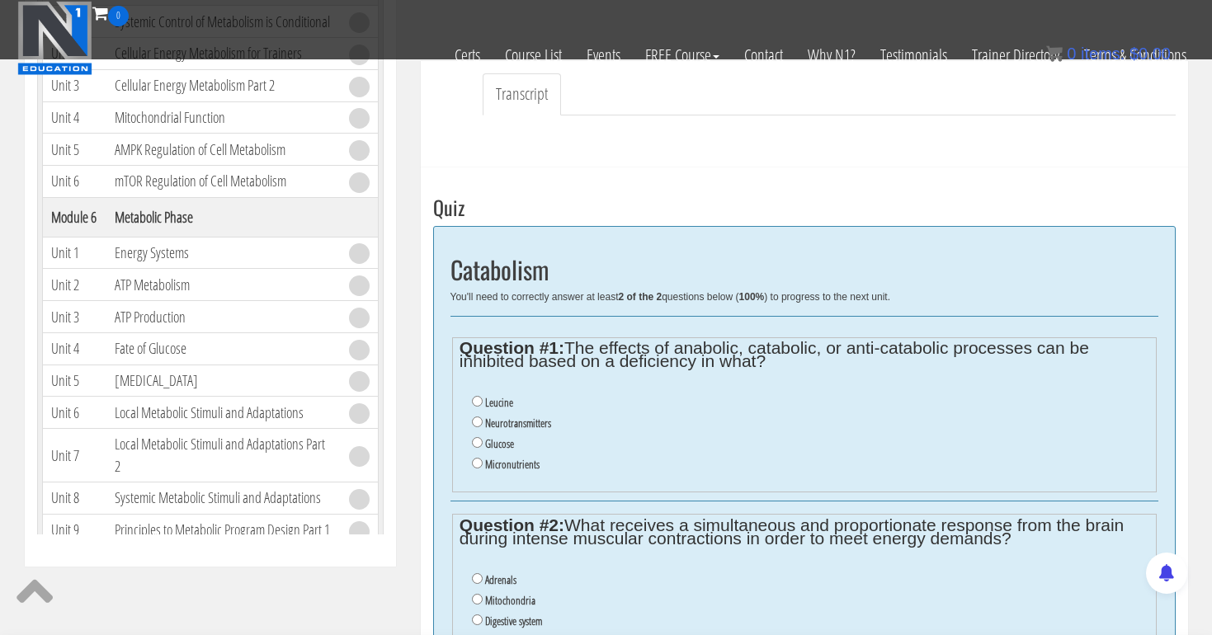
click at [475, 437] on input "Glucose" at bounding box center [477, 442] width 11 height 11
radio input "true"
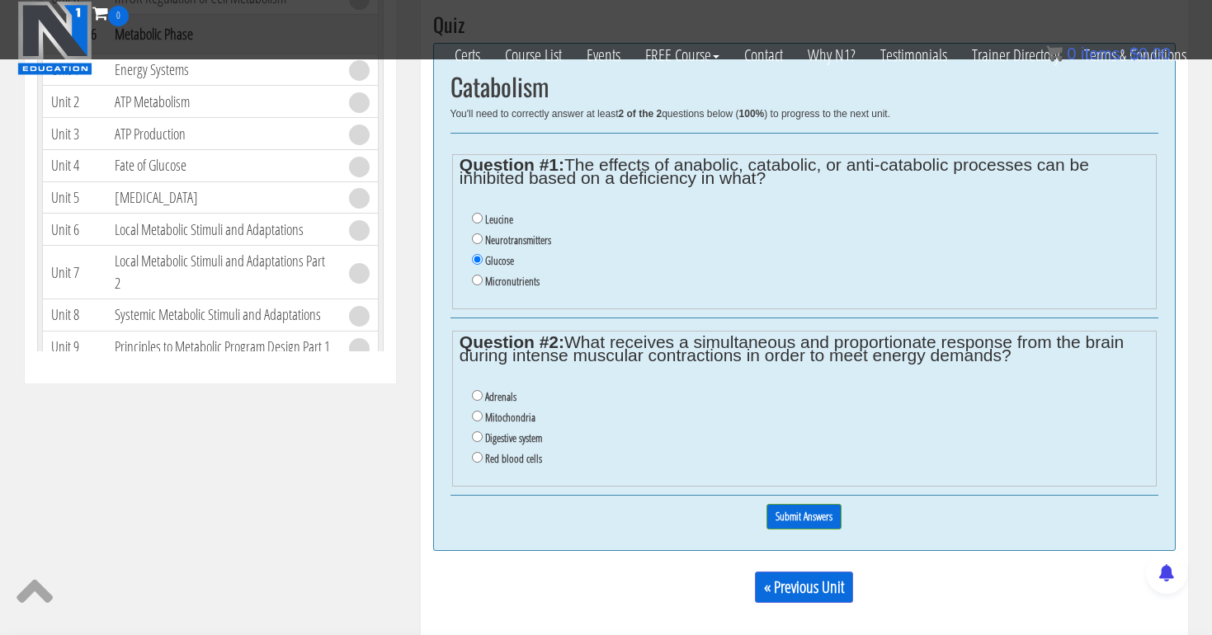
scroll to position [663, 0]
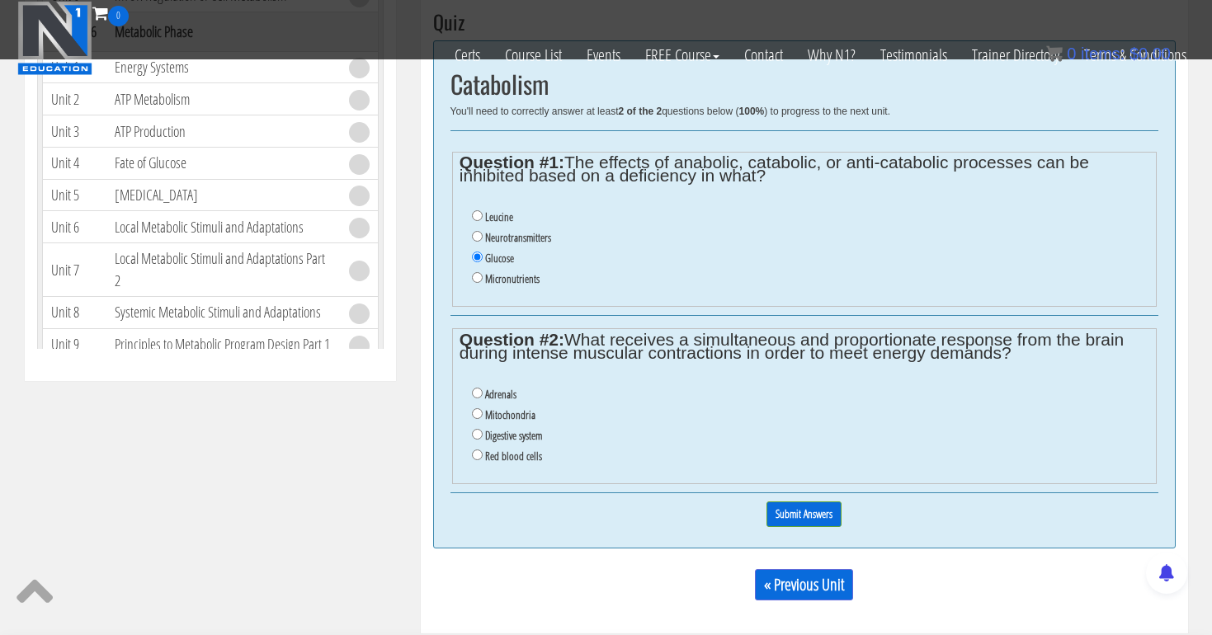
click at [476, 388] on input "Adrenals" at bounding box center [477, 393] width 11 height 11
radio input "true"
click at [801, 502] on input "Submit Answers" at bounding box center [804, 515] width 75 height 26
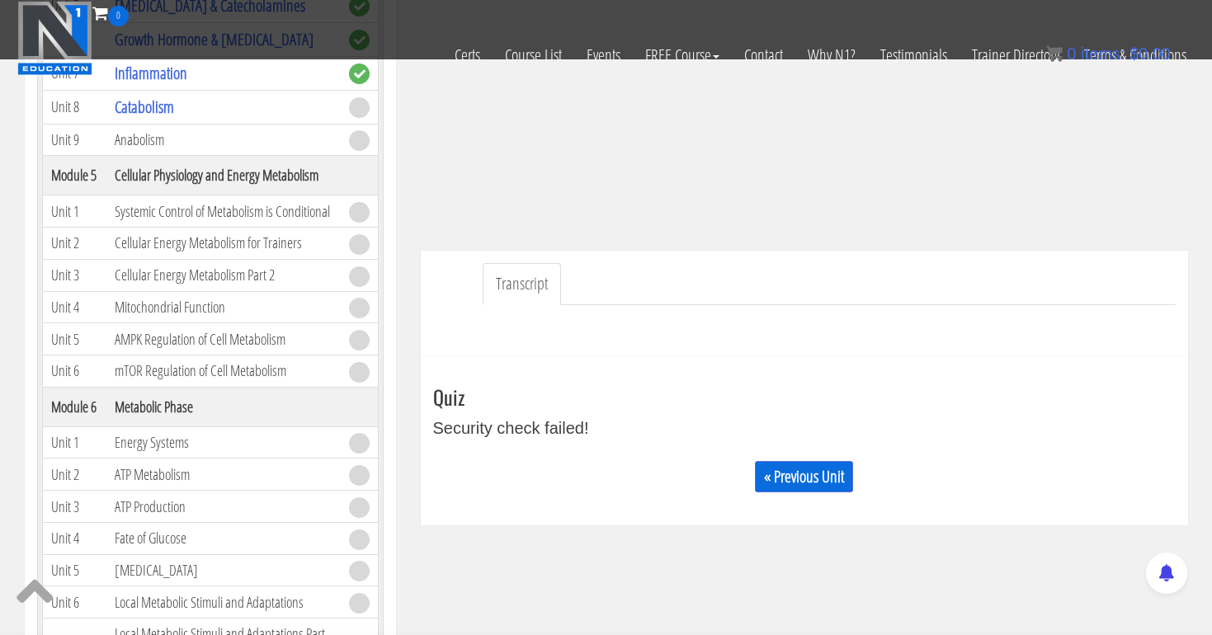
scroll to position [276, 0]
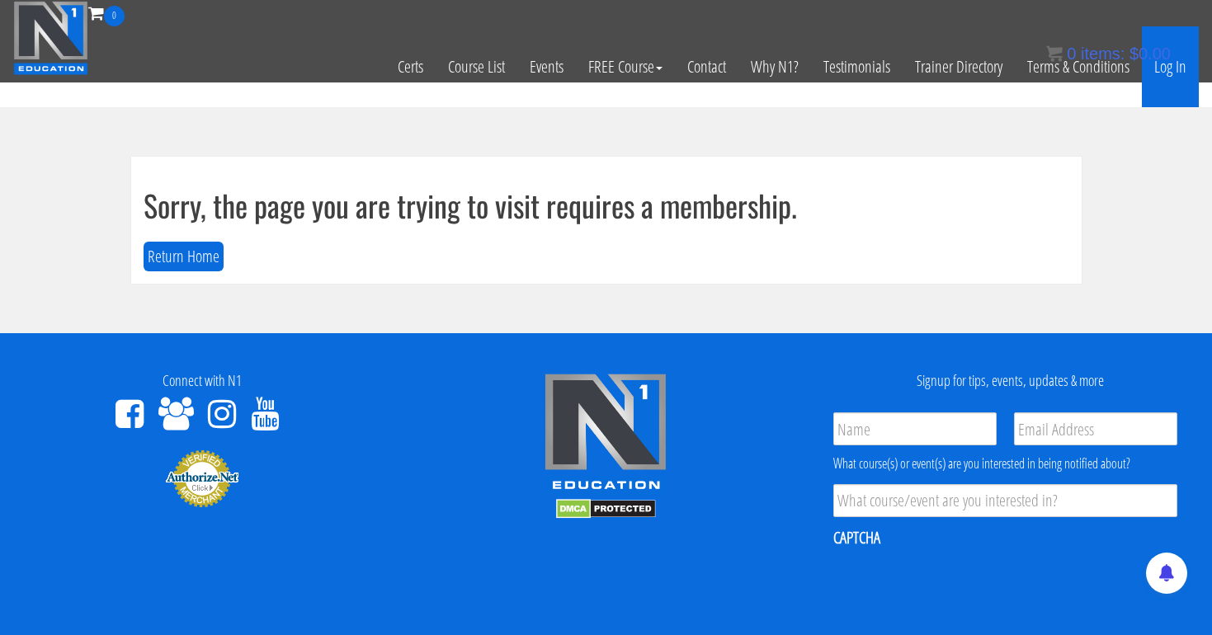
click at [1159, 73] on link "Log In" at bounding box center [1170, 66] width 57 height 81
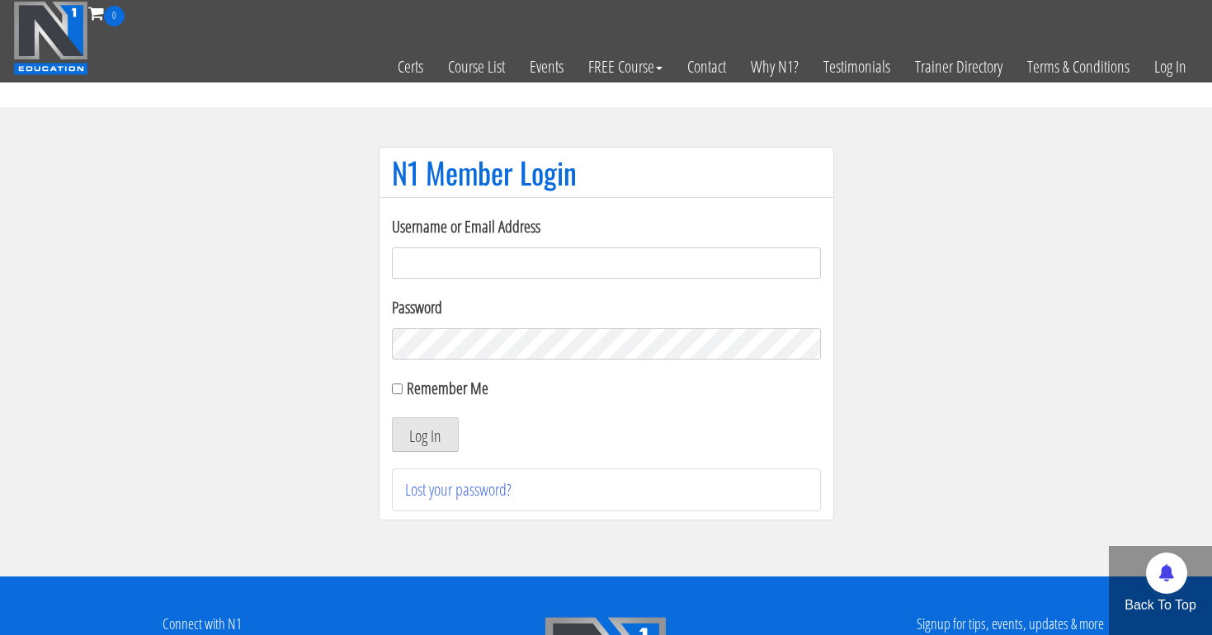
type input "[EMAIL_ADDRESS][DOMAIN_NAME]"
click at [424, 435] on button "Log In" at bounding box center [425, 435] width 67 height 35
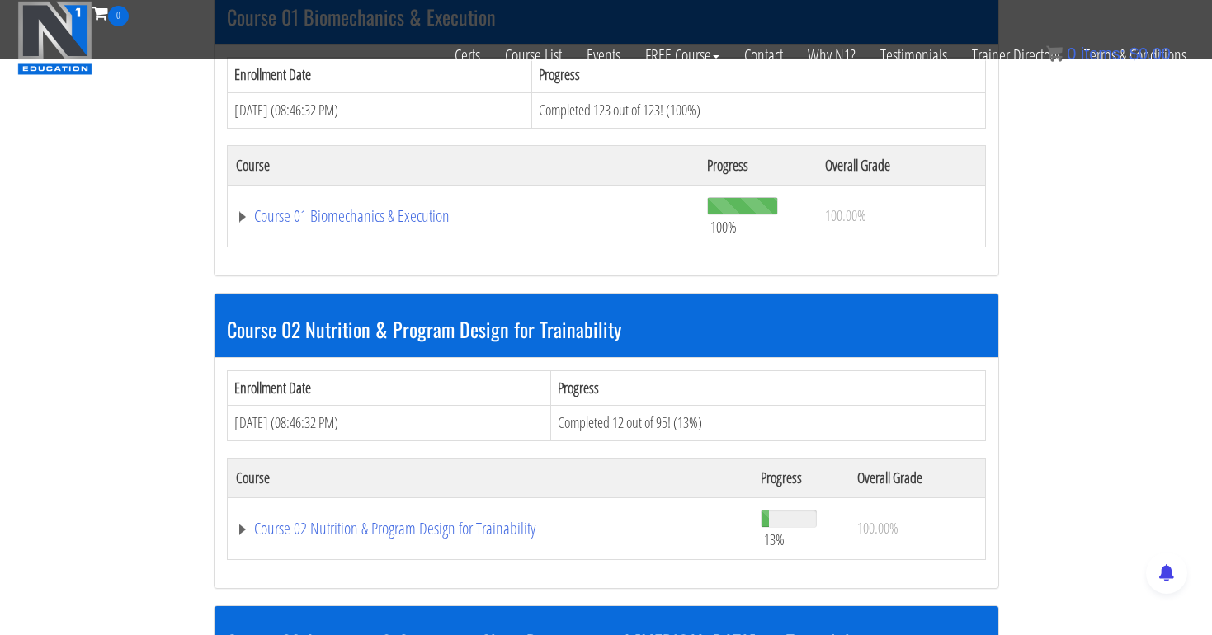
scroll to position [586, 0]
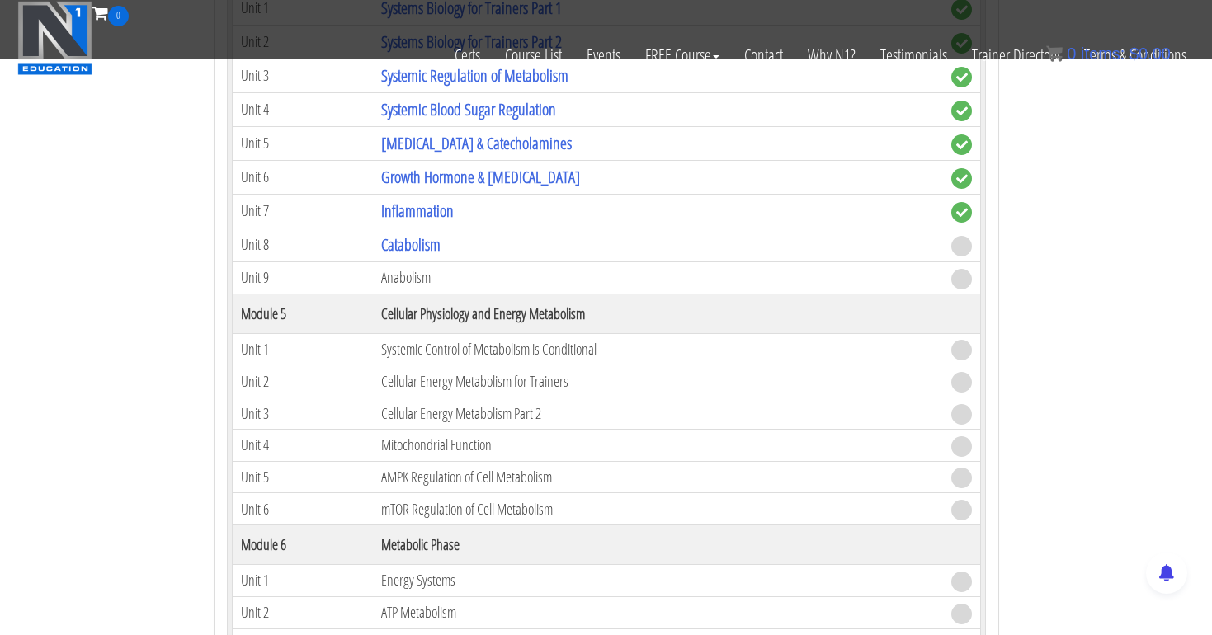
scroll to position [1493, 0]
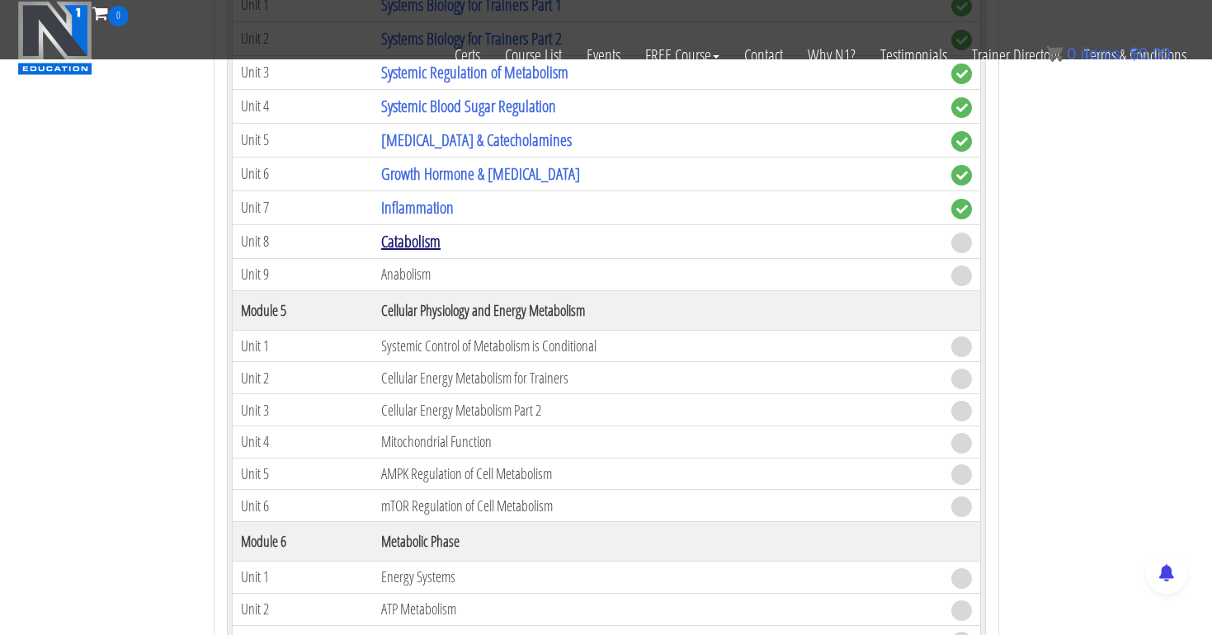
click at [427, 233] on link "Catabolism" at bounding box center [410, 241] width 59 height 22
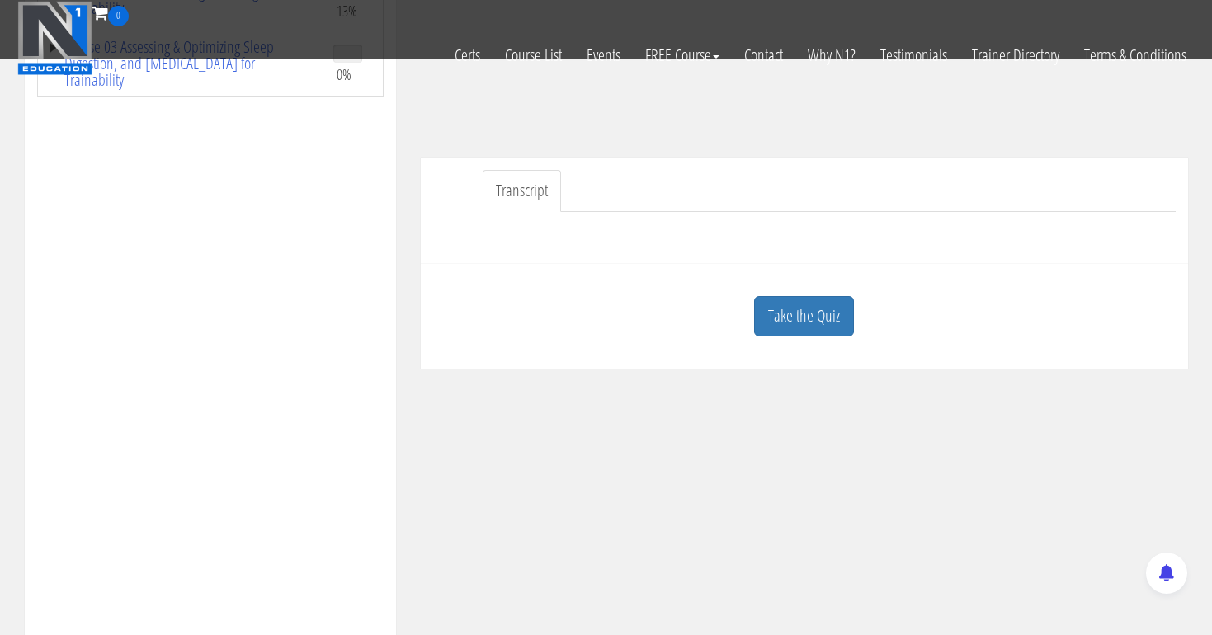
scroll to position [404, 0]
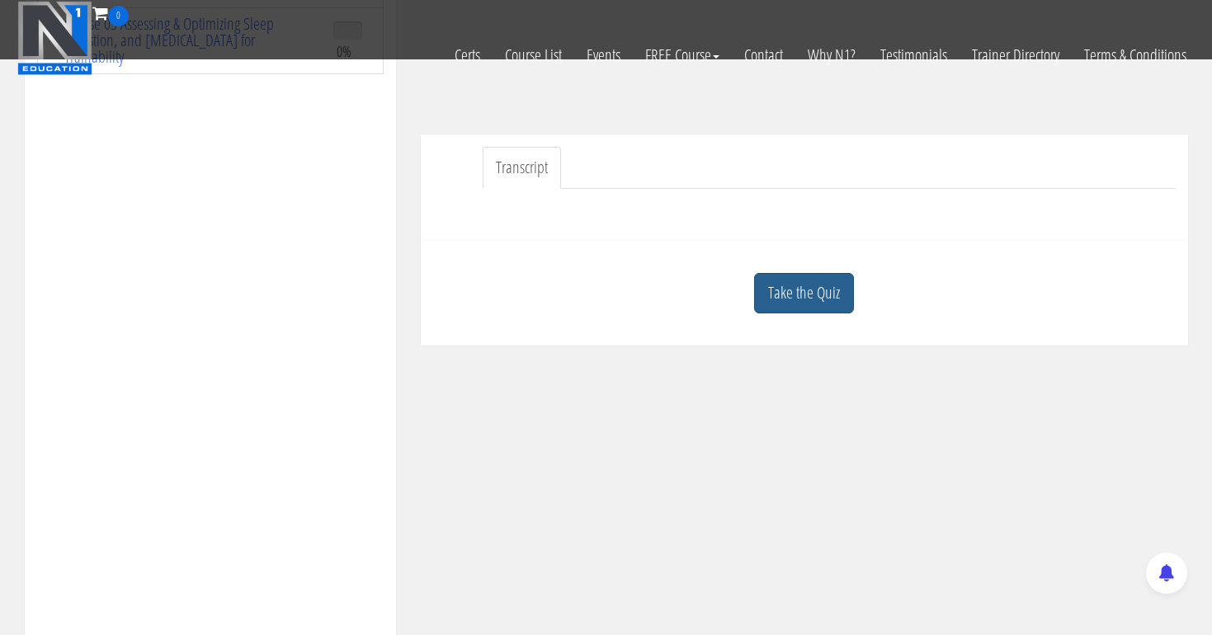
click at [783, 286] on link "Take the Quiz" at bounding box center [804, 293] width 100 height 40
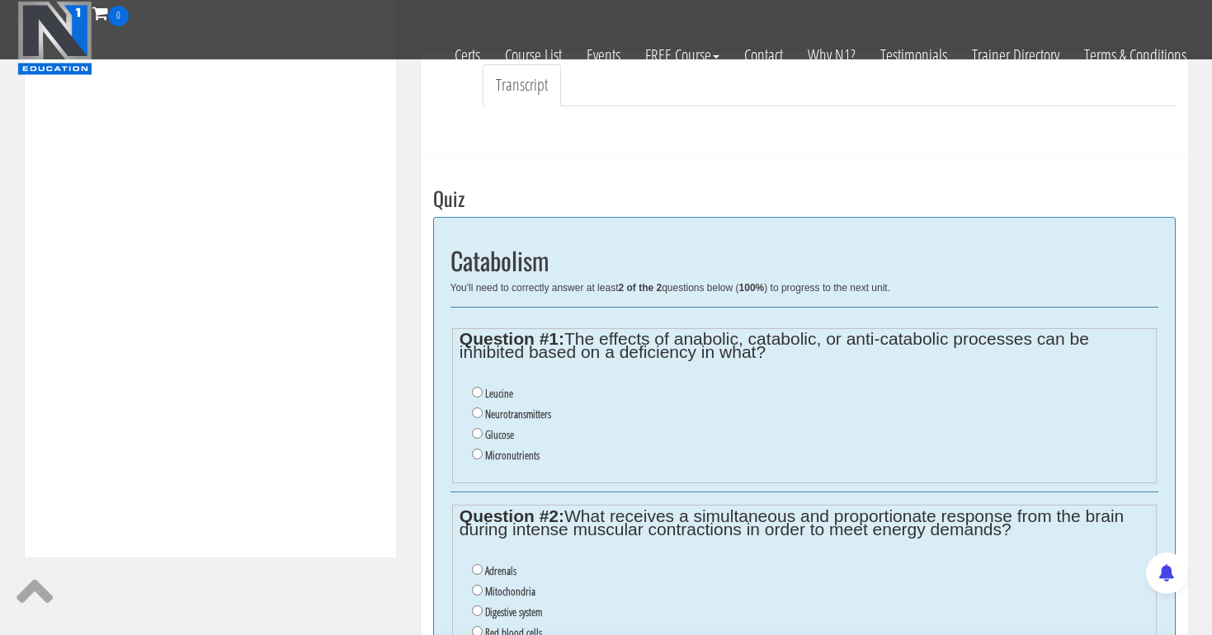
scroll to position [495, 0]
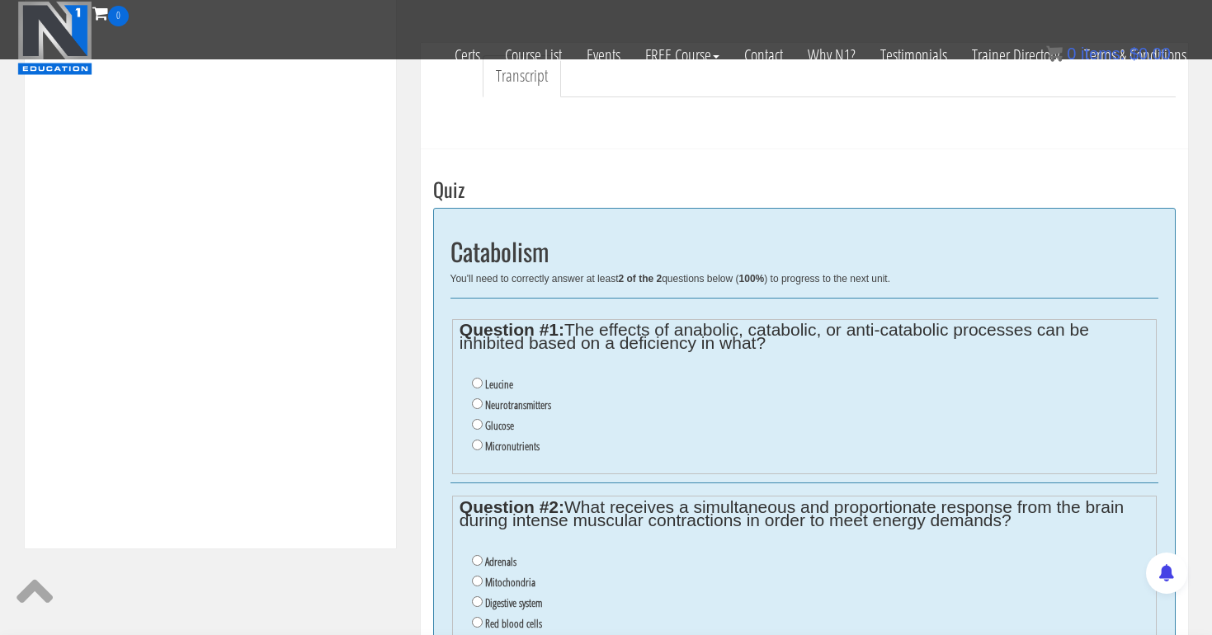
click at [474, 419] on input "Glucose" at bounding box center [477, 424] width 11 height 11
radio input "true"
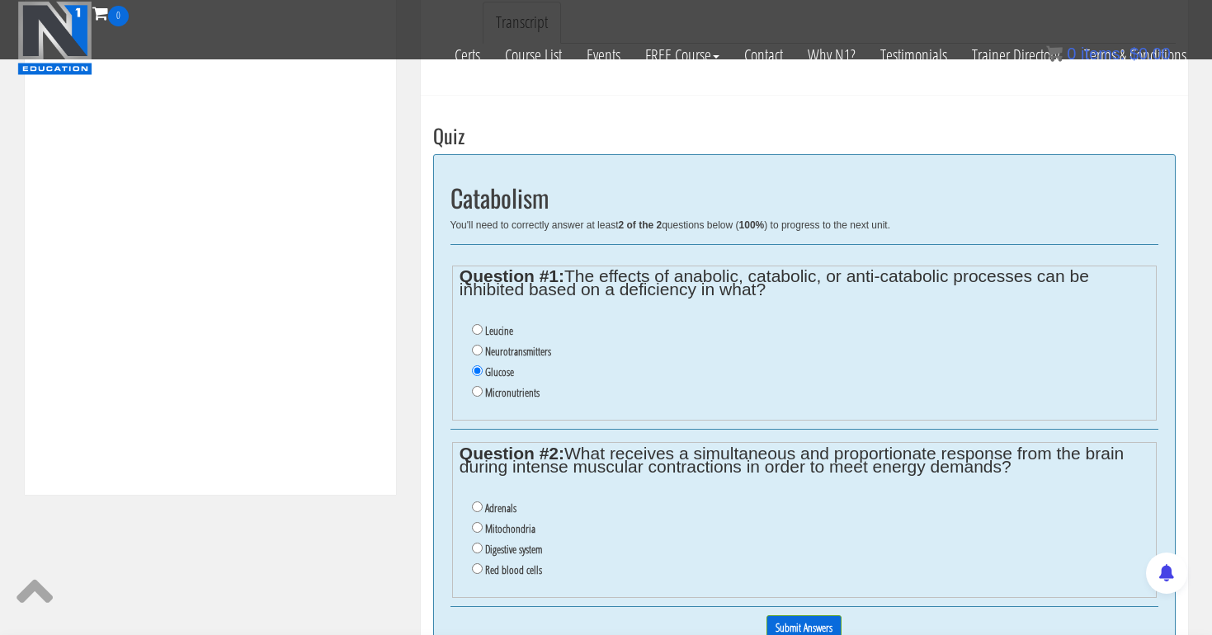
scroll to position [552, 0]
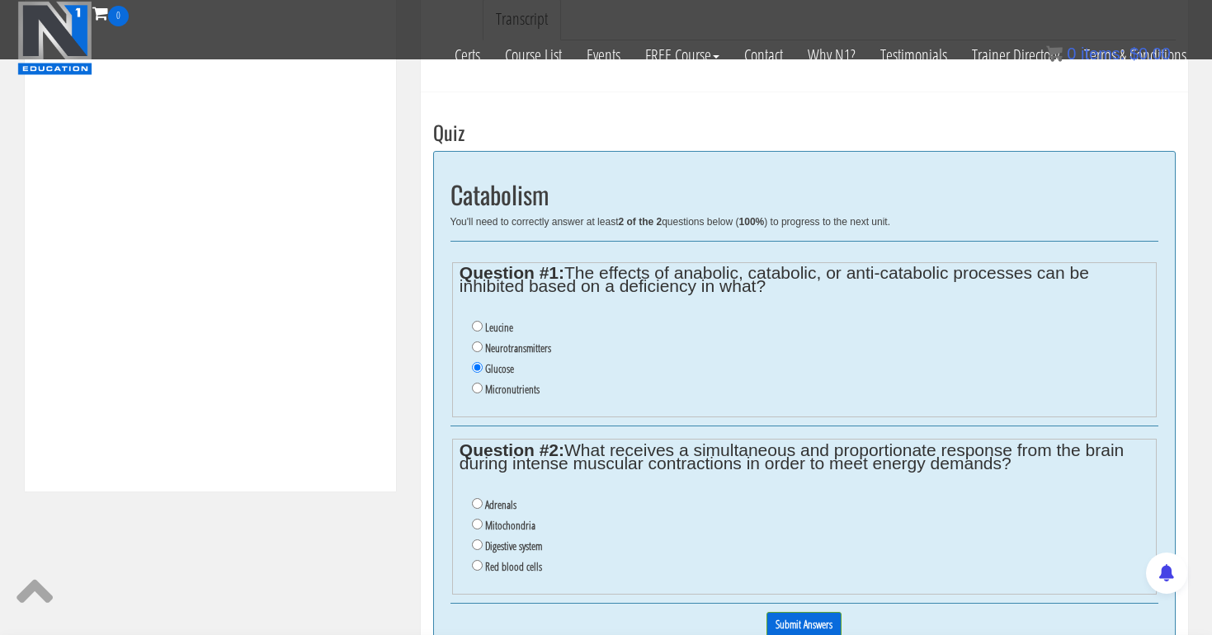
click at [474, 498] on input "Adrenals" at bounding box center [477, 503] width 11 height 11
radio input "true"
click at [800, 612] on input "Submit Answers" at bounding box center [804, 625] width 75 height 26
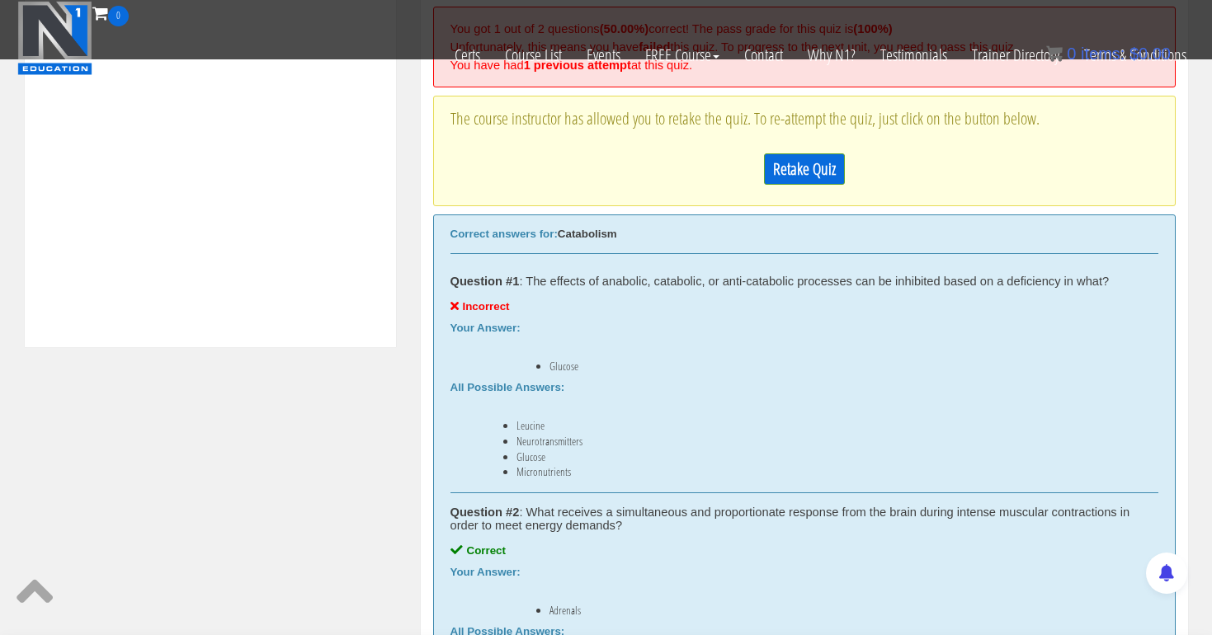
scroll to position [649, 0]
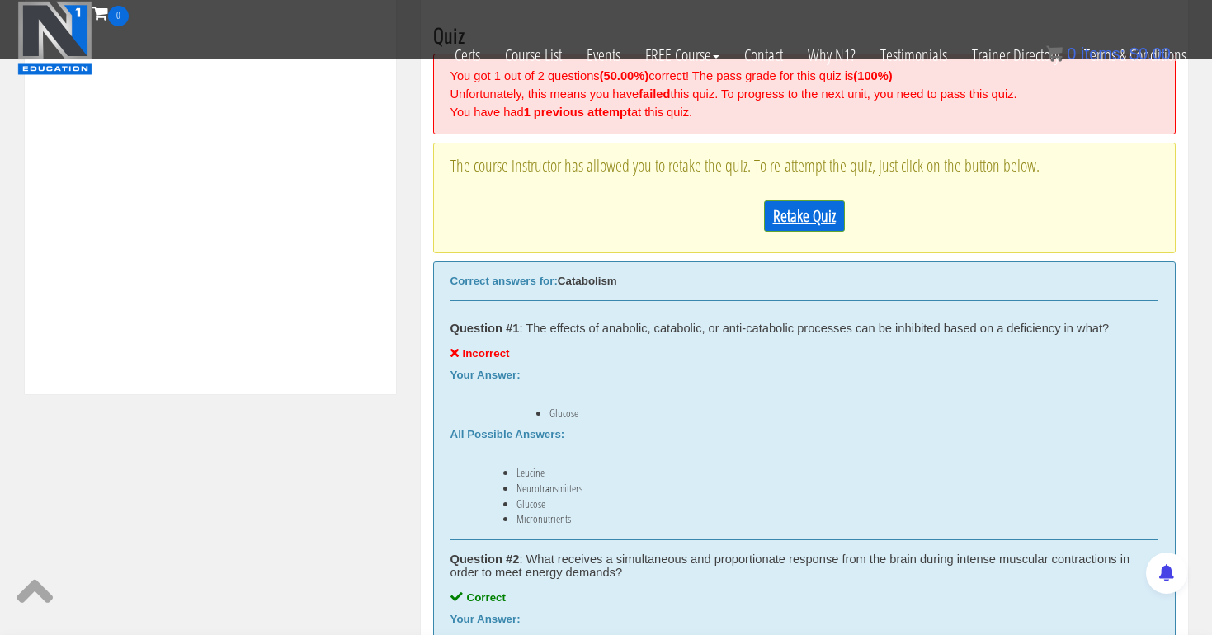
click at [817, 210] on link "Retake Quiz" at bounding box center [804, 216] width 81 height 31
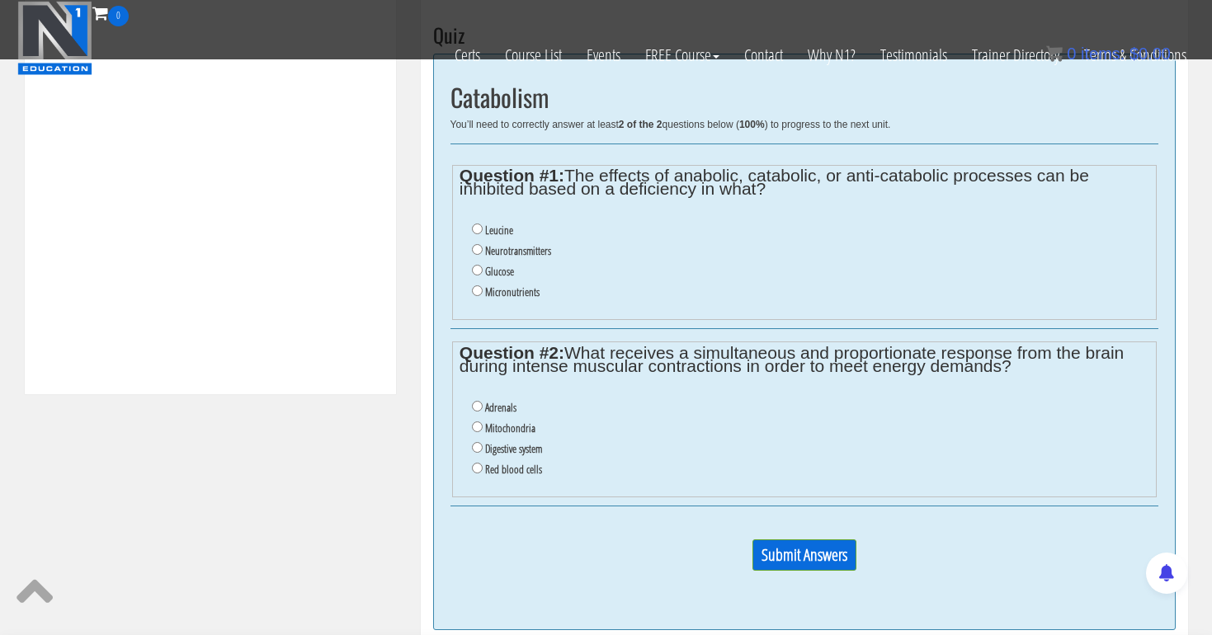
click at [472, 245] on input "Neurotransmitters" at bounding box center [477, 249] width 11 height 11
radio input "true"
click at [474, 401] on input "Adrenals" at bounding box center [477, 406] width 11 height 11
radio input "true"
click at [801, 544] on input "Submit Answers" at bounding box center [805, 555] width 104 height 31
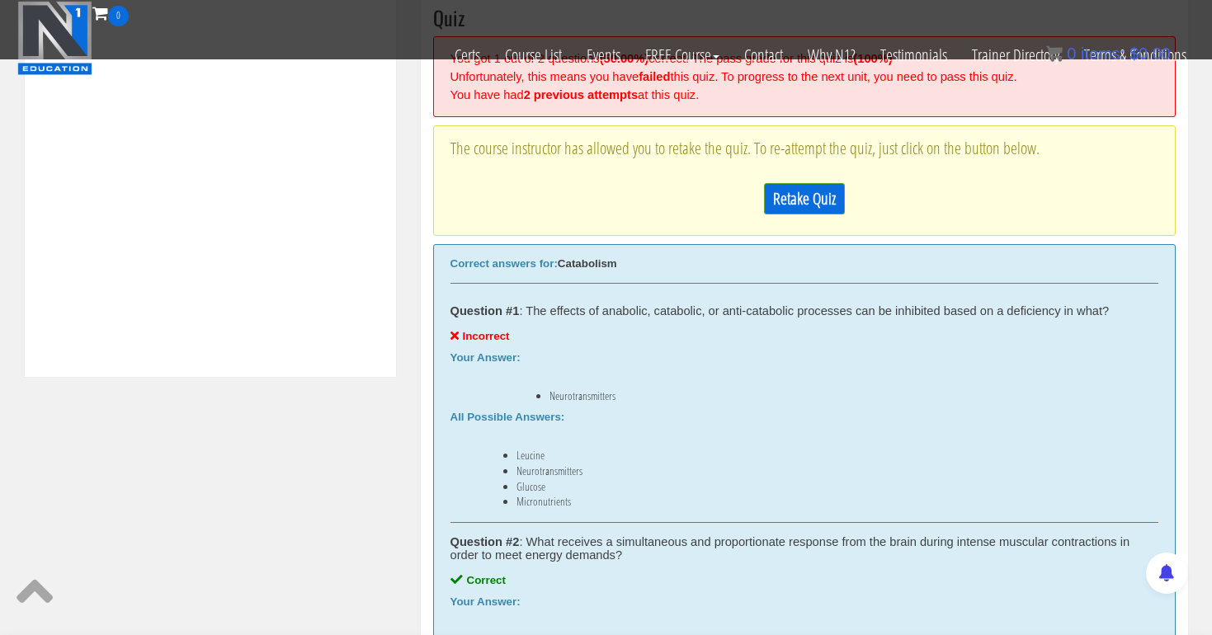
scroll to position [678, 0]
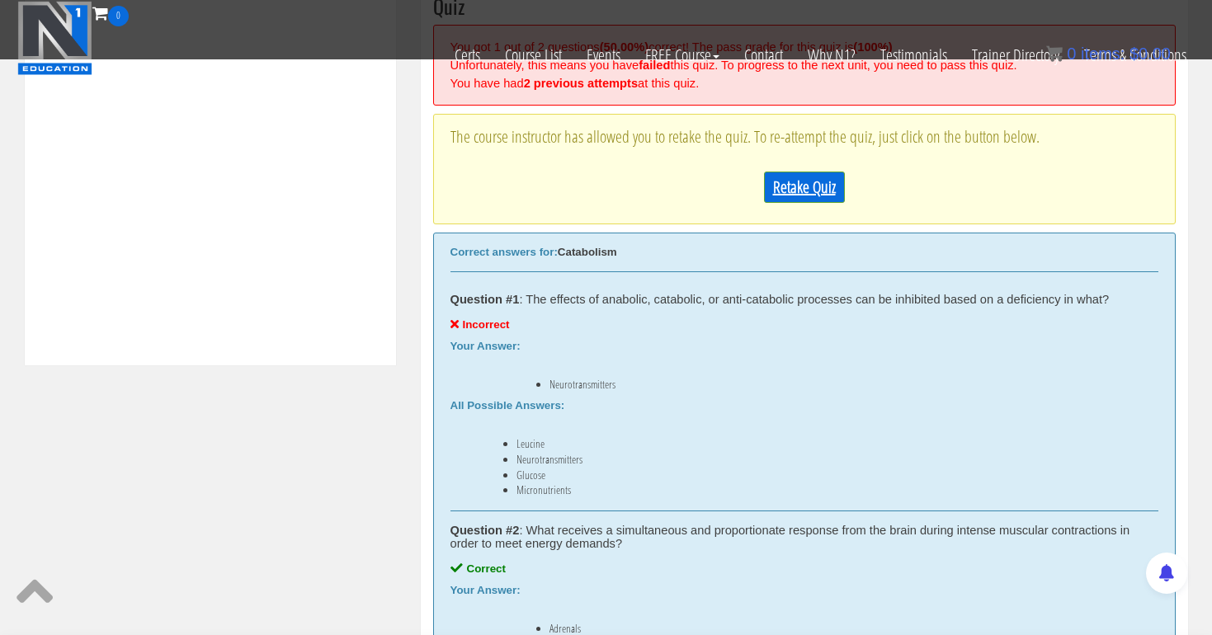
click at [809, 181] on link "Retake Quiz" at bounding box center [804, 187] width 81 height 31
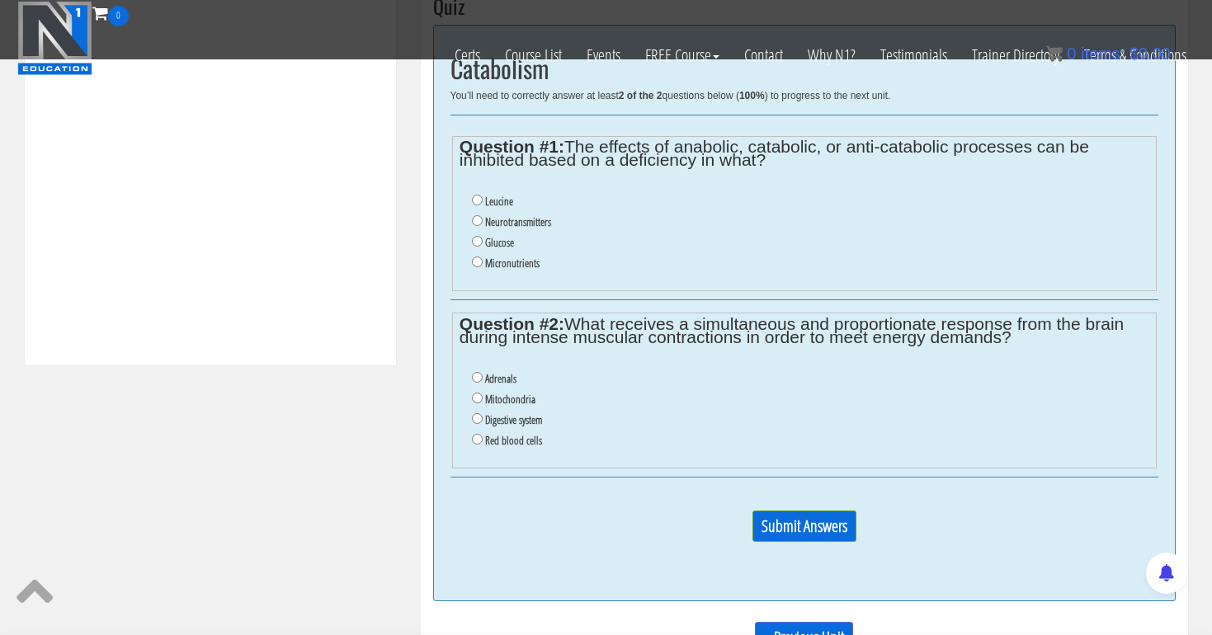
click at [475, 198] on input "Leucine" at bounding box center [477, 200] width 11 height 11
radio input "true"
click at [470, 368] on ul "Adrenals Mitochondria Digestive system Red blood cells" at bounding box center [804, 410] width 689 height 99
click at [474, 372] on input "Adrenals" at bounding box center [477, 377] width 11 height 11
radio input "true"
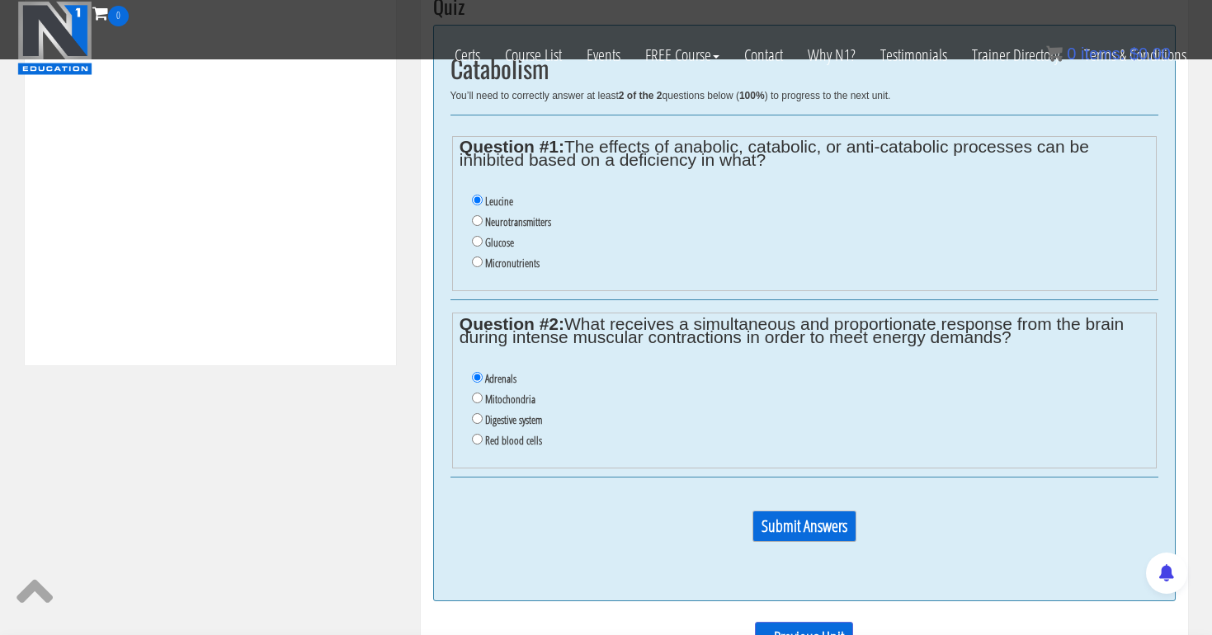
click at [785, 513] on input "Submit Answers" at bounding box center [805, 526] width 104 height 31
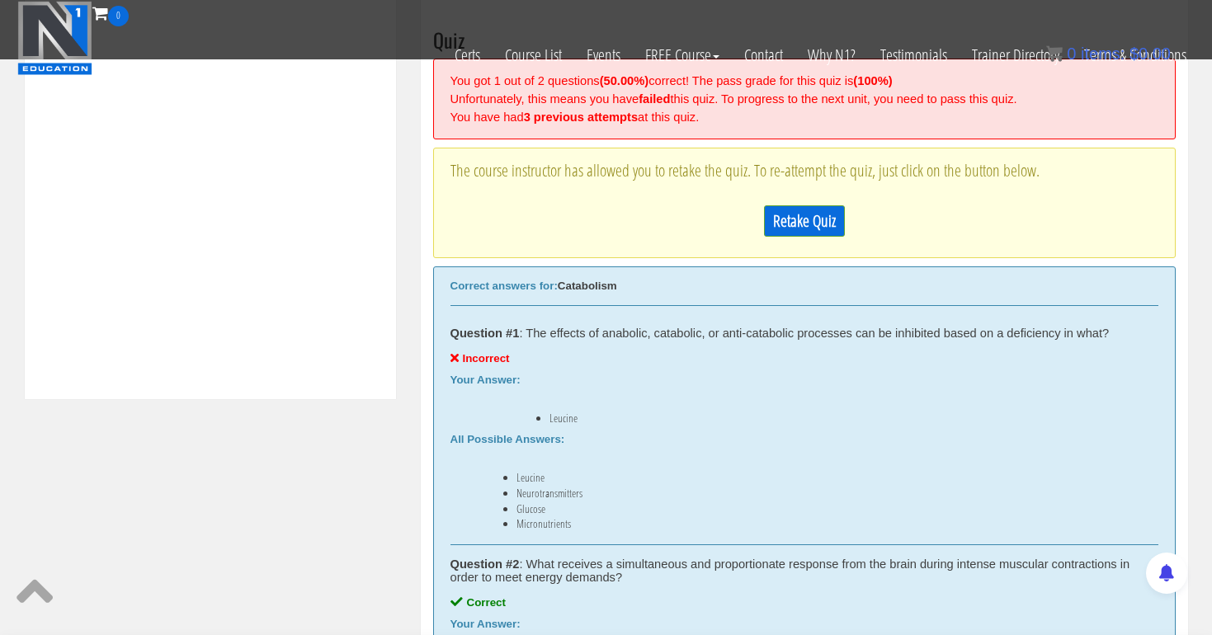
scroll to position [620, 0]
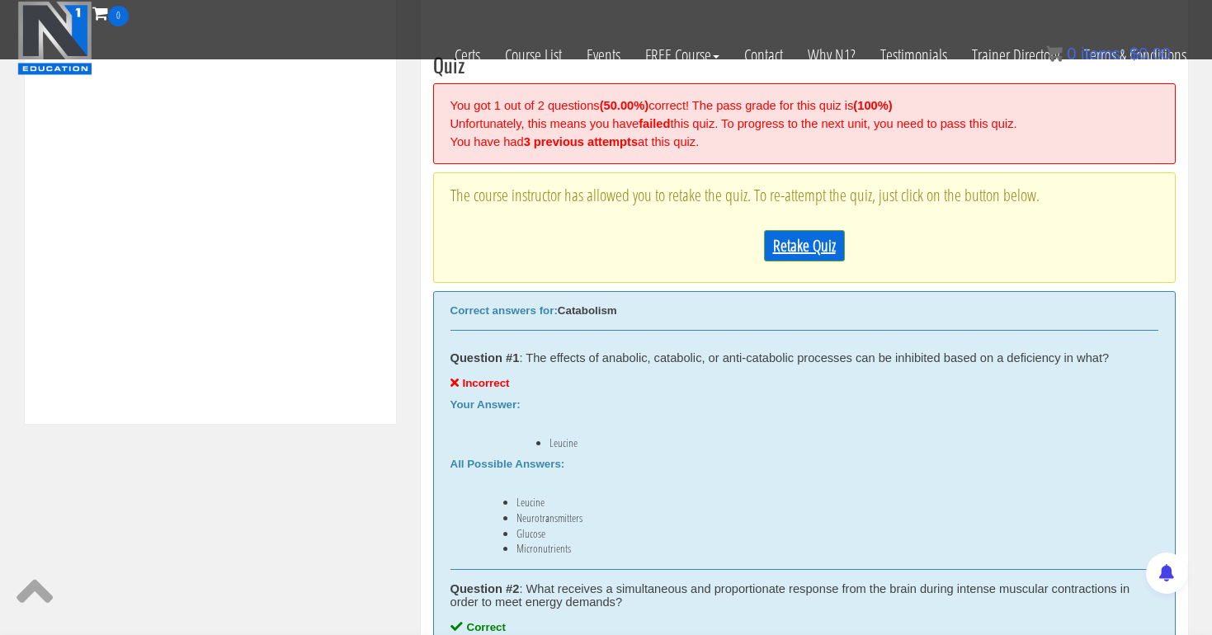
click at [786, 238] on link "Retake Quiz" at bounding box center [804, 245] width 81 height 31
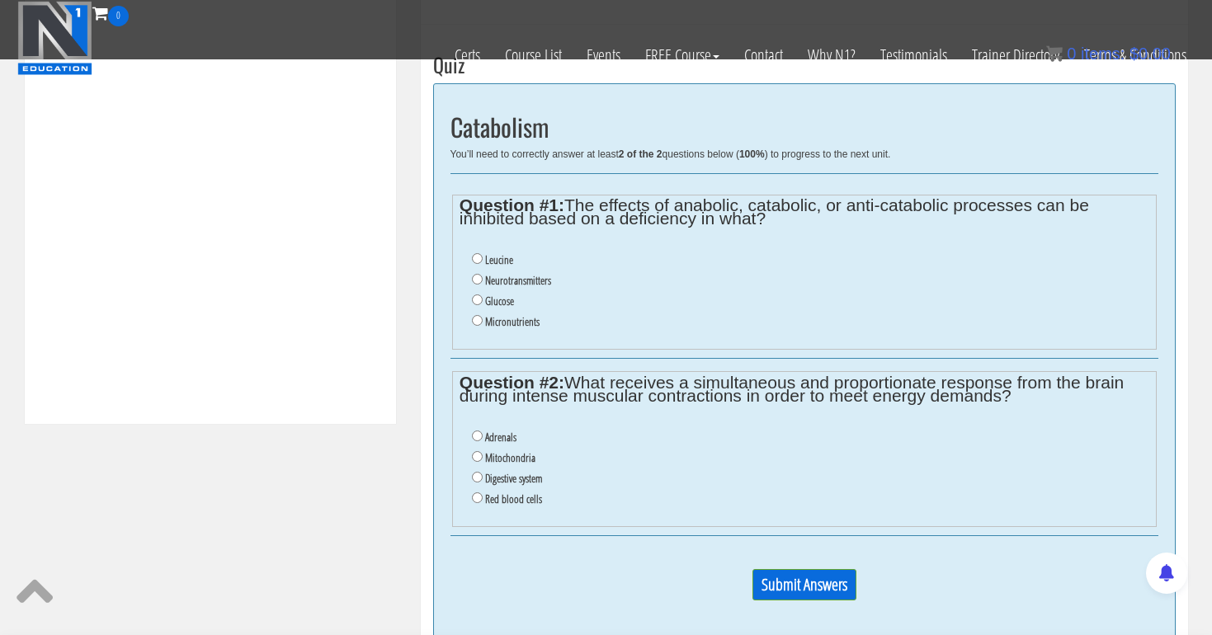
click at [475, 315] on input "Micronutrients" at bounding box center [477, 320] width 11 height 11
radio input "true"
click at [491, 431] on label "Adrenals" at bounding box center [500, 437] width 31 height 13
click at [483, 431] on input "Adrenals" at bounding box center [477, 436] width 11 height 11
radio input "true"
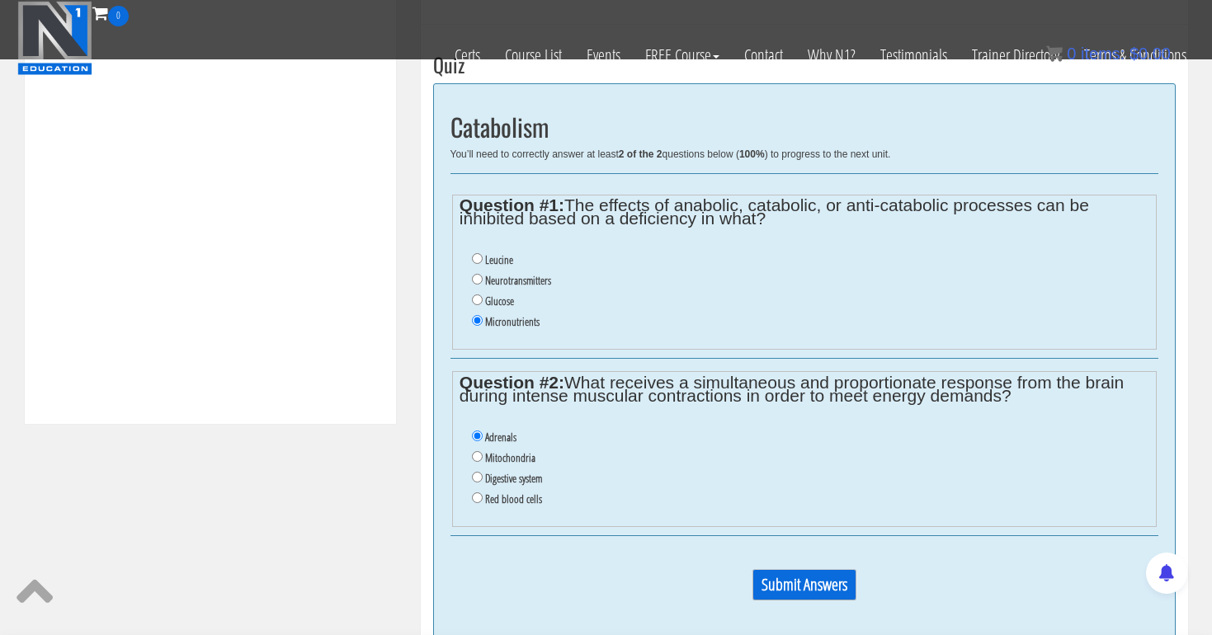
click at [801, 569] on input "Submit Answers" at bounding box center [805, 584] width 104 height 31
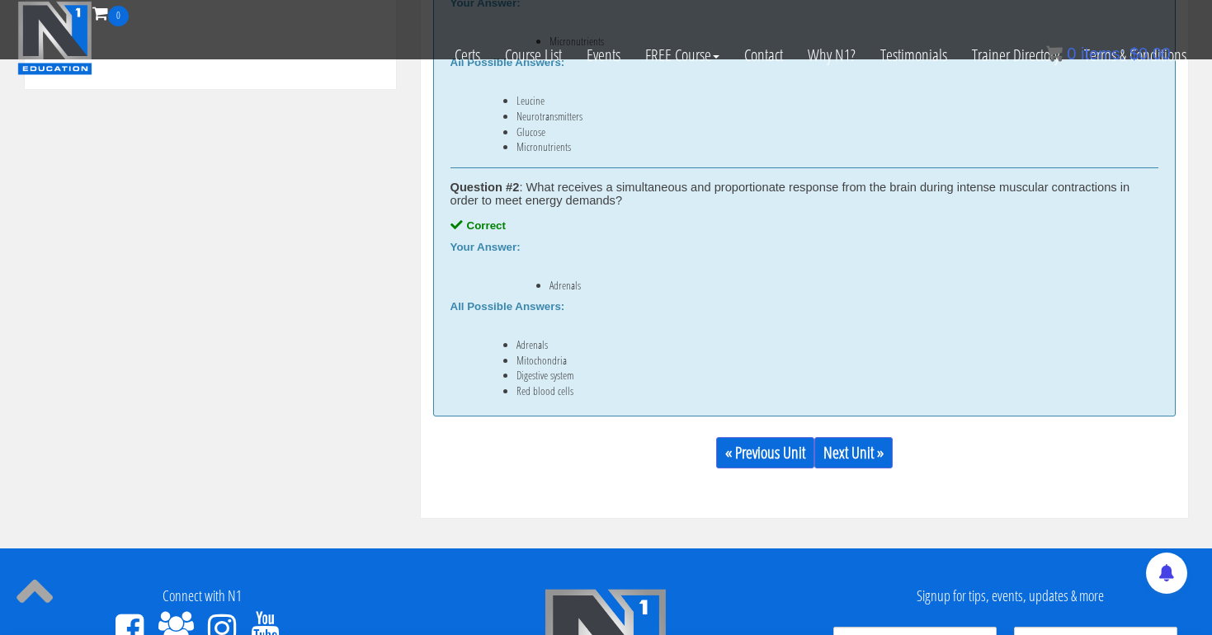
scroll to position [970, 0]
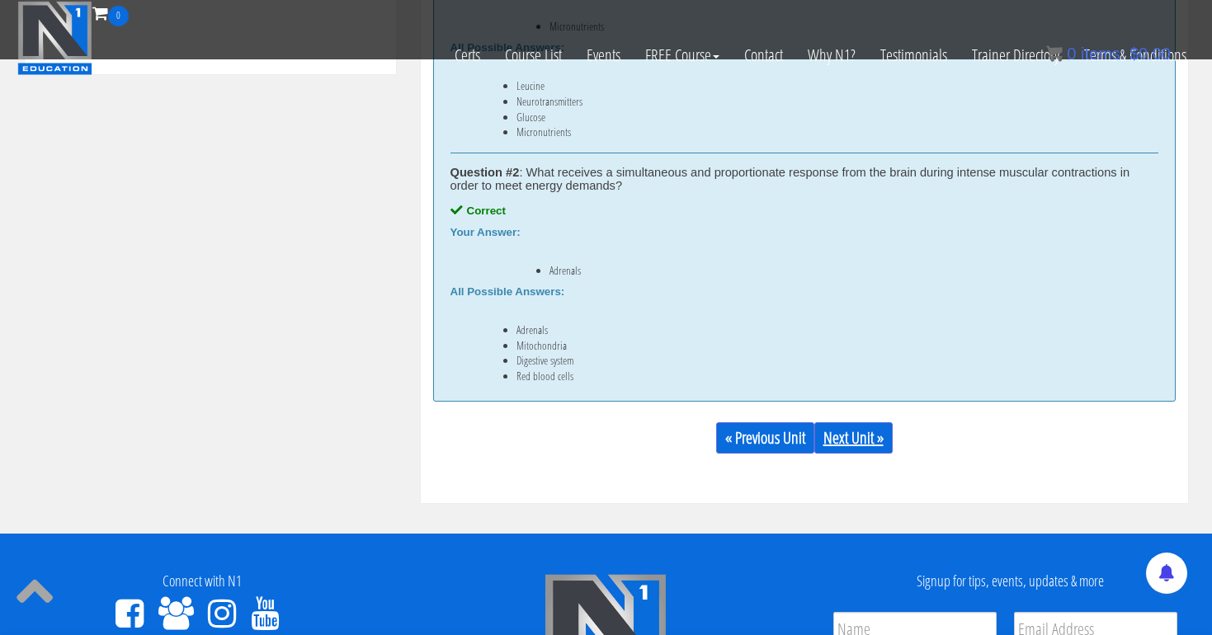
click at [834, 430] on link "Next Unit »" at bounding box center [853, 437] width 78 height 31
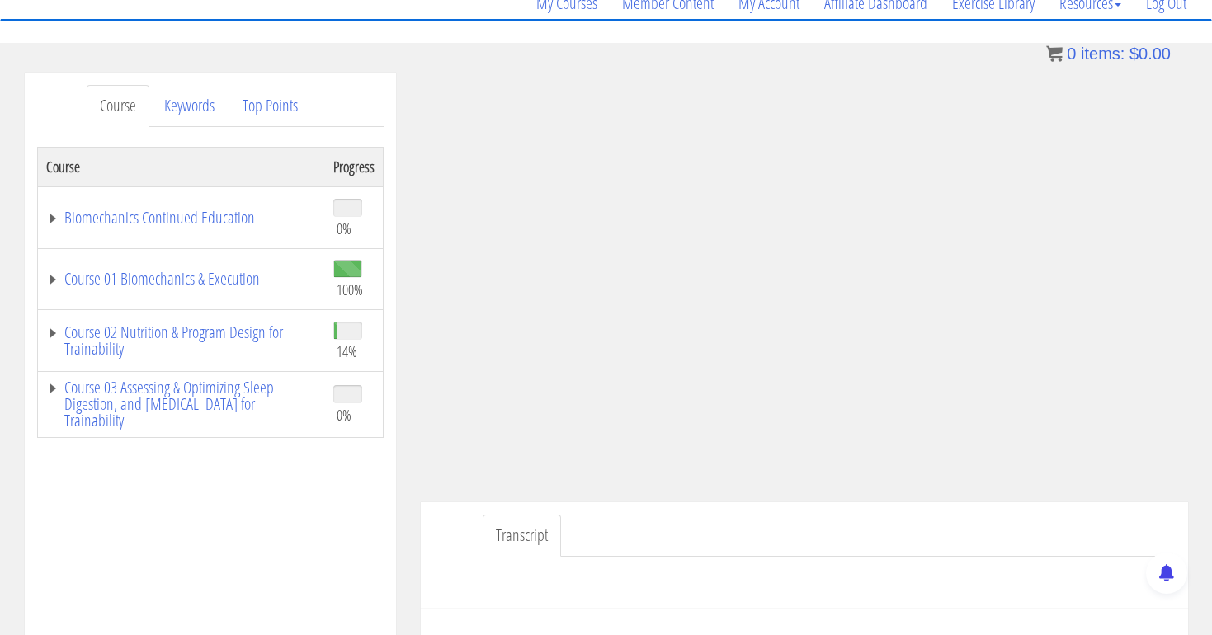
scroll to position [74, 0]
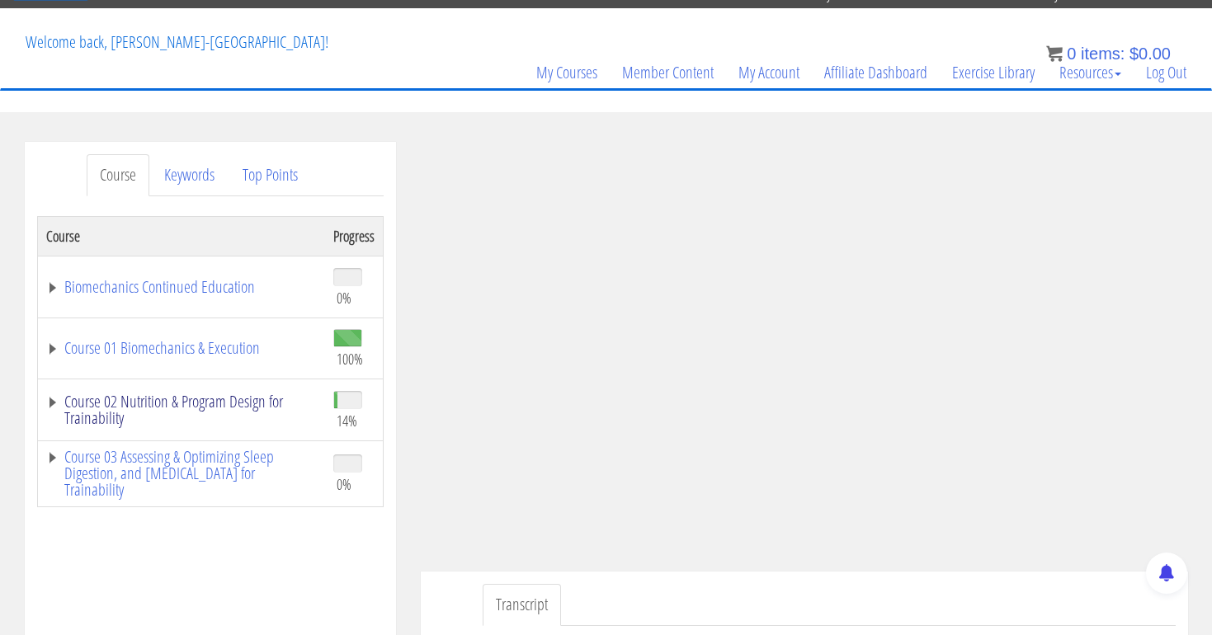
click at [155, 395] on link "Course 02 Nutrition & Program Design for Trainability" at bounding box center [181, 410] width 271 height 33
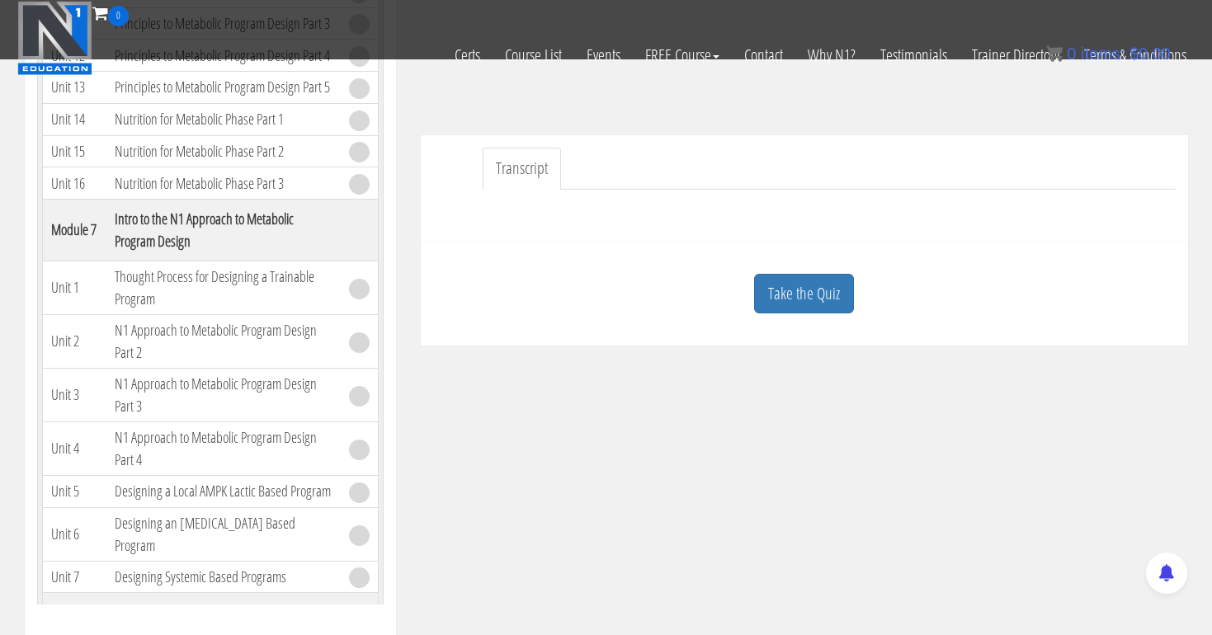
scroll to position [1275, 0]
